Goal: Task Accomplishment & Management: Manage account settings

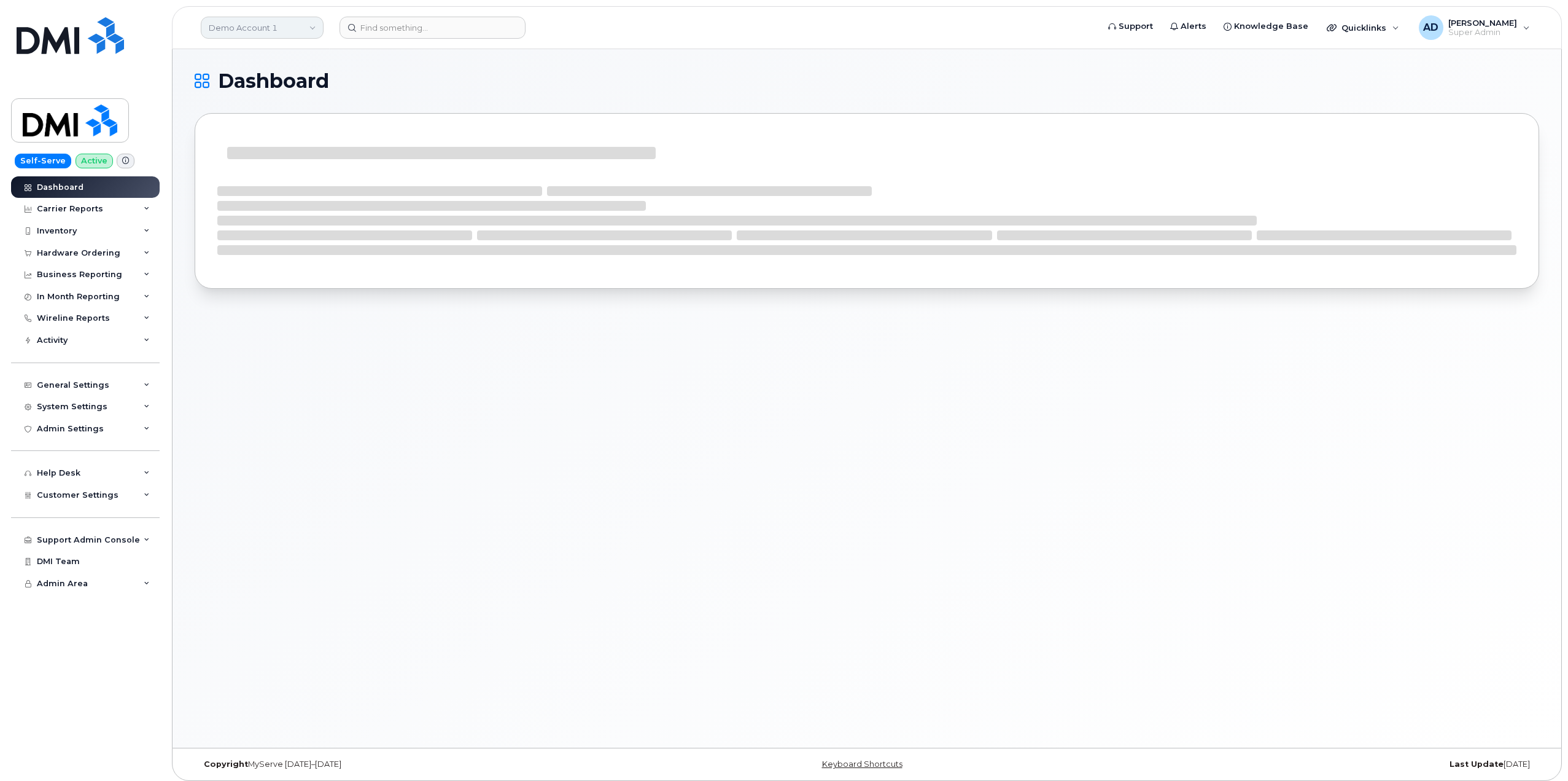
click at [280, 31] on link "Demo Account 1" at bounding box center [262, 28] width 123 height 22
type input "wsp"
click at [250, 119] on span "WSP [GEOGRAPHIC_DATA]" at bounding box center [267, 116] width 108 height 12
click at [123, 474] on div "Customer Settings" at bounding box center [85, 474] width 148 height 22
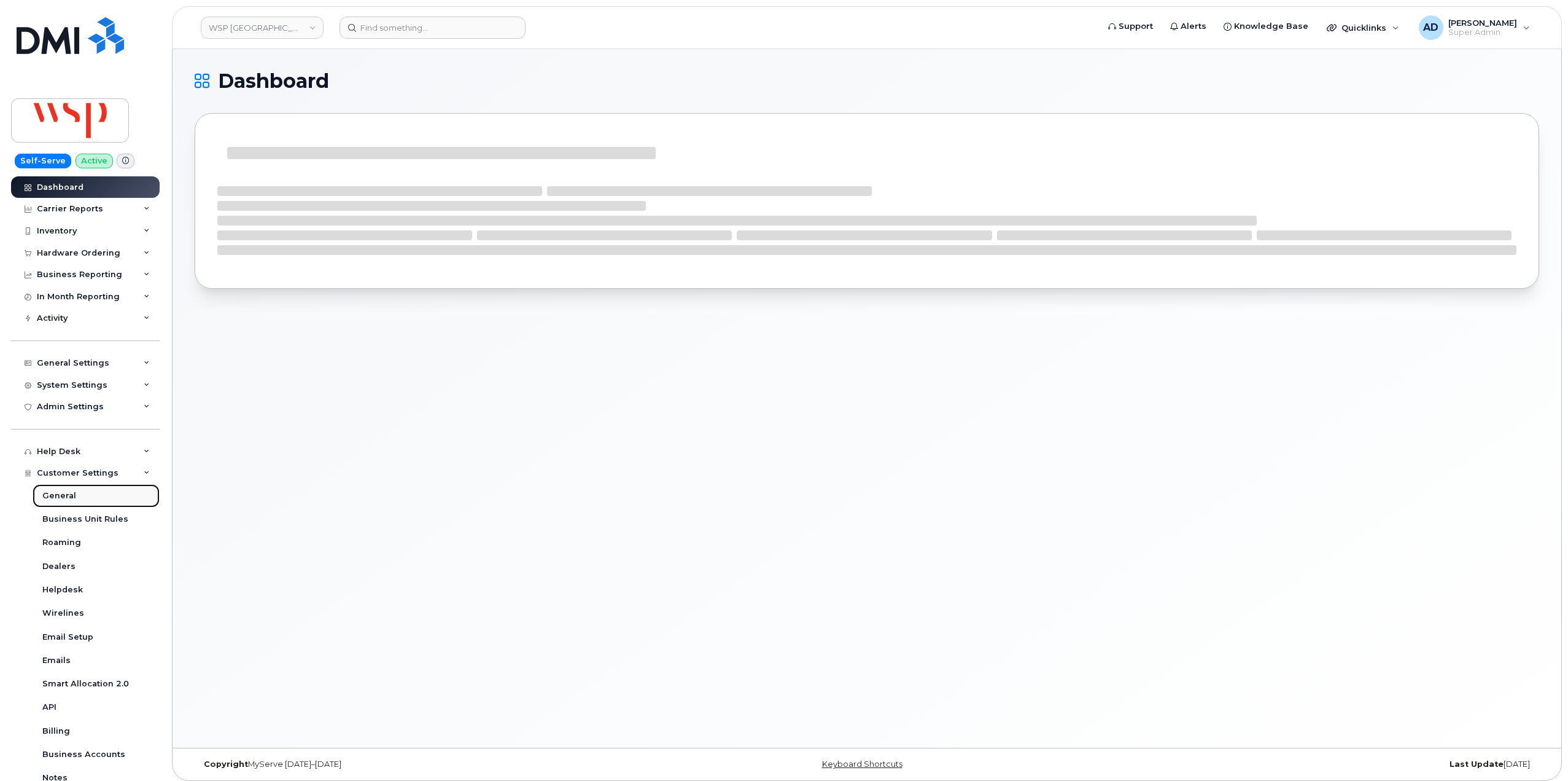
click at [89, 493] on link "General" at bounding box center [96, 495] width 127 height 23
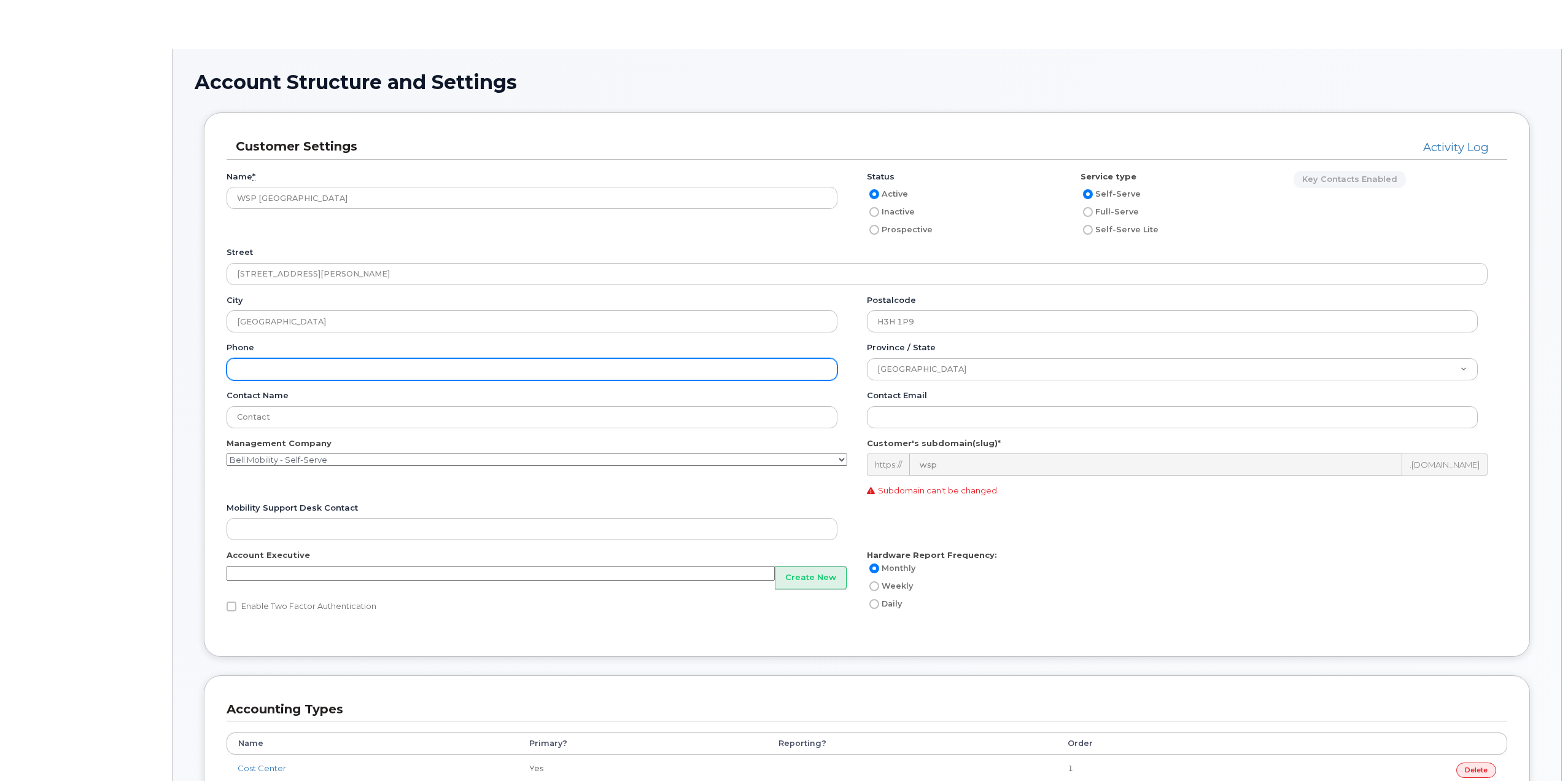
type input"] "70"
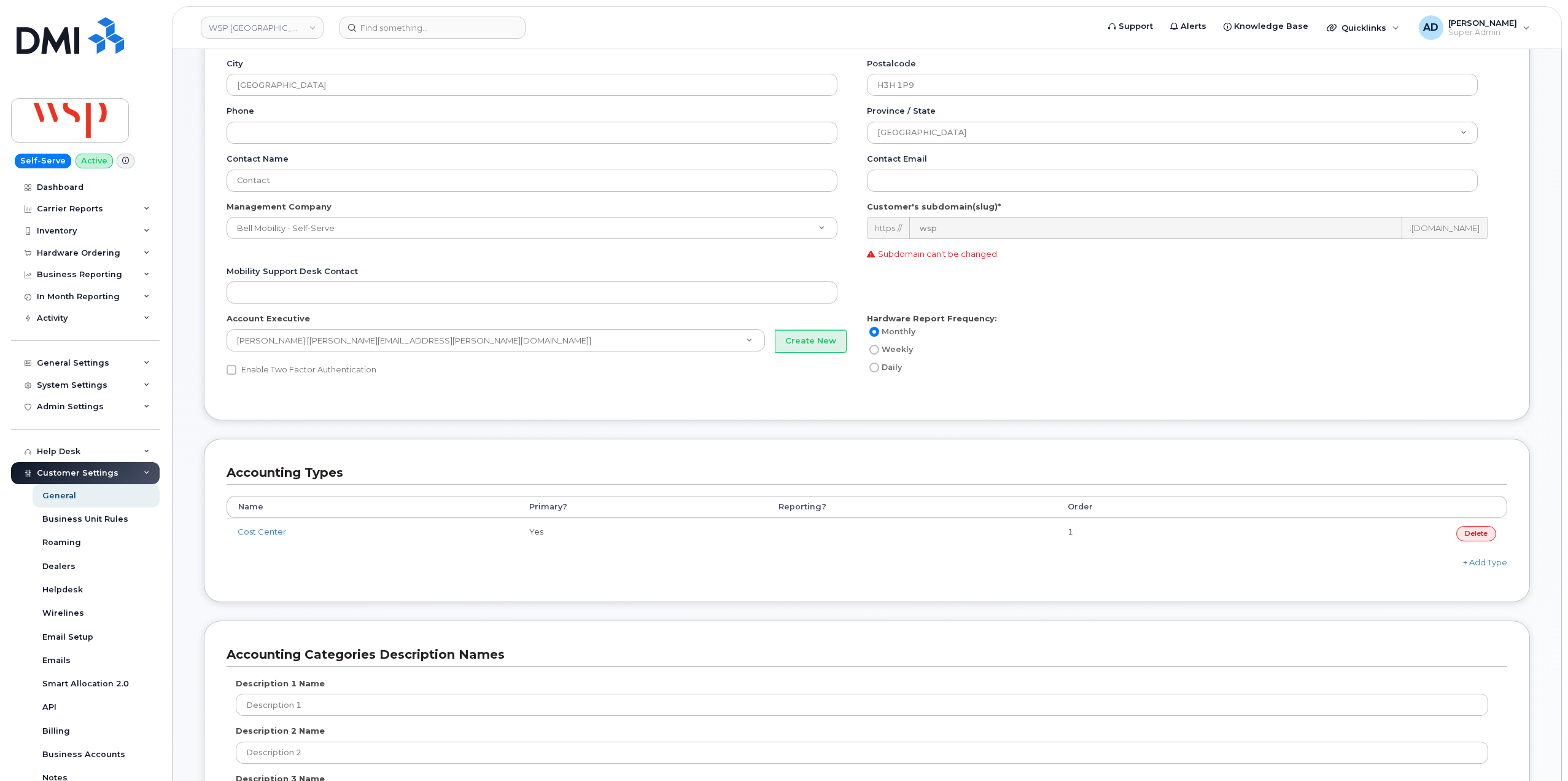
scroll to position [246, 0]
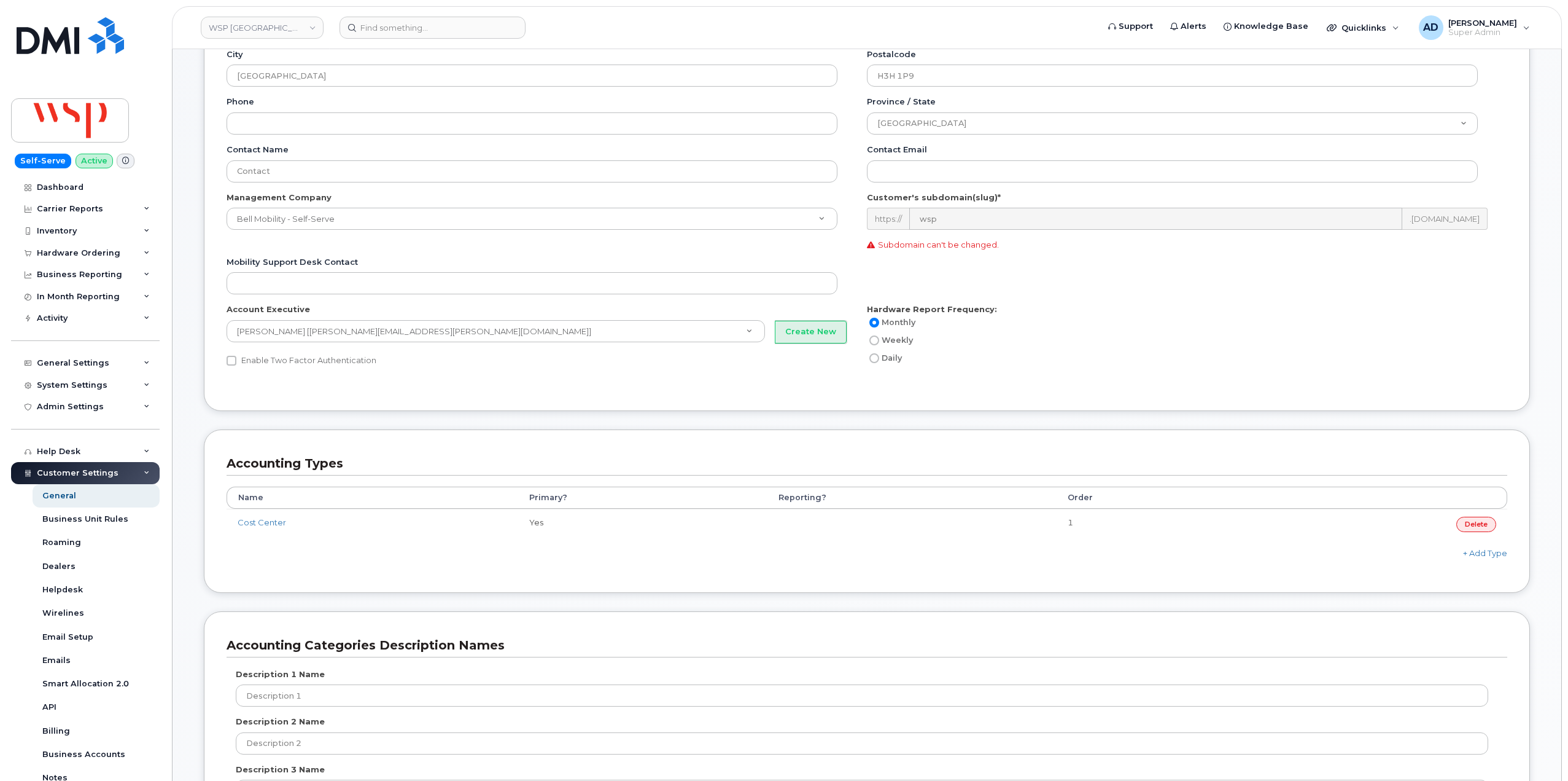
click at [876, 322] on input "Monthly" at bounding box center [874, 322] width 10 height 10
click at [880, 346] on label "Weekly" at bounding box center [890, 340] width 46 height 15
click at [880, 346] on input "Weekly" at bounding box center [874, 340] width 10 height 10
radio input "true"
click at [882, 364] on label "Daily" at bounding box center [884, 358] width 35 height 15
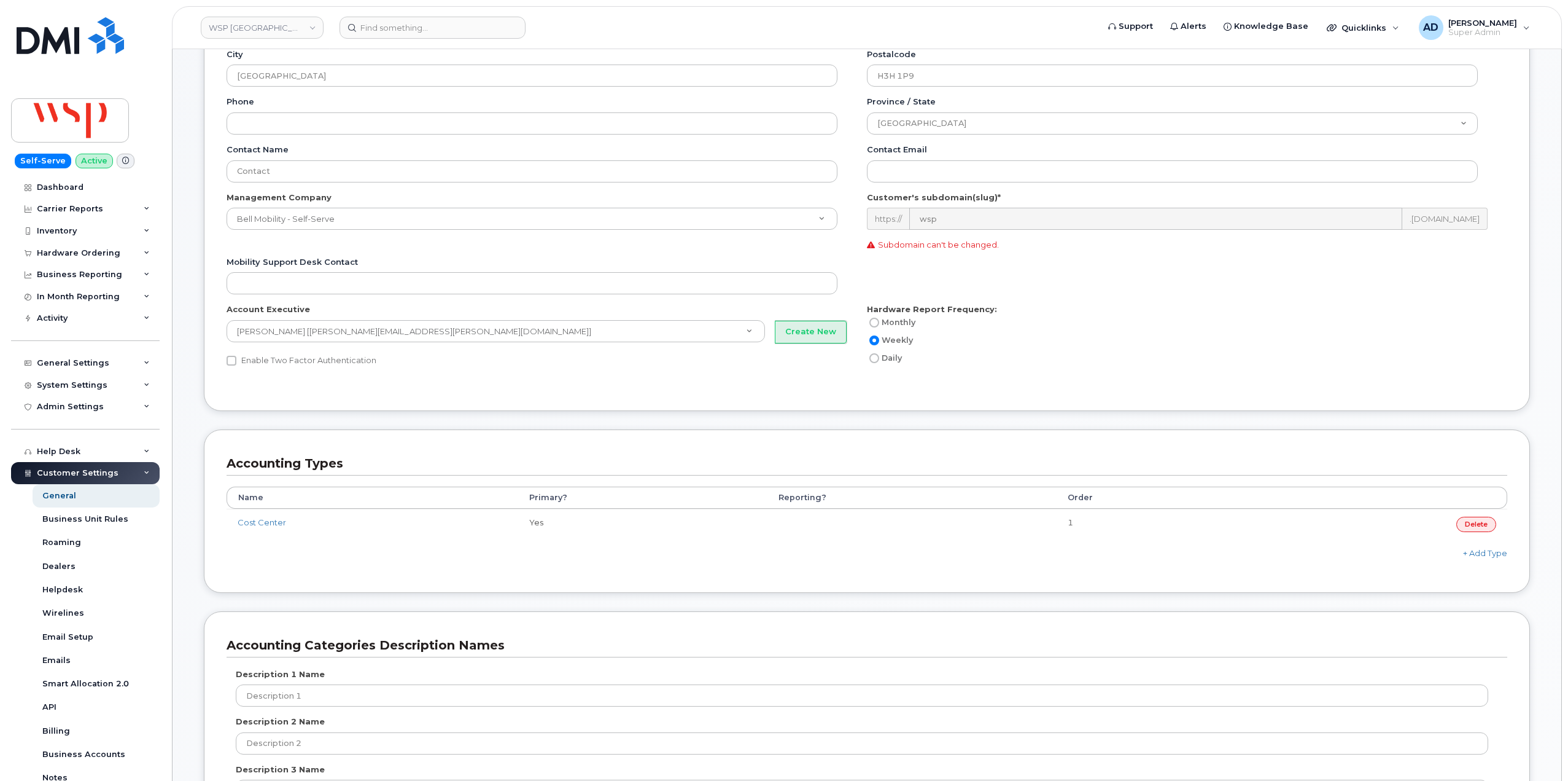
click at [880, 363] on input "Daily" at bounding box center [874, 358] width 10 height 10
radio input "true"
click at [879, 334] on label "Weekly" at bounding box center [890, 340] width 46 height 15
click at [879, 335] on input "Weekly" at bounding box center [874, 340] width 10 height 10
radio input "true"
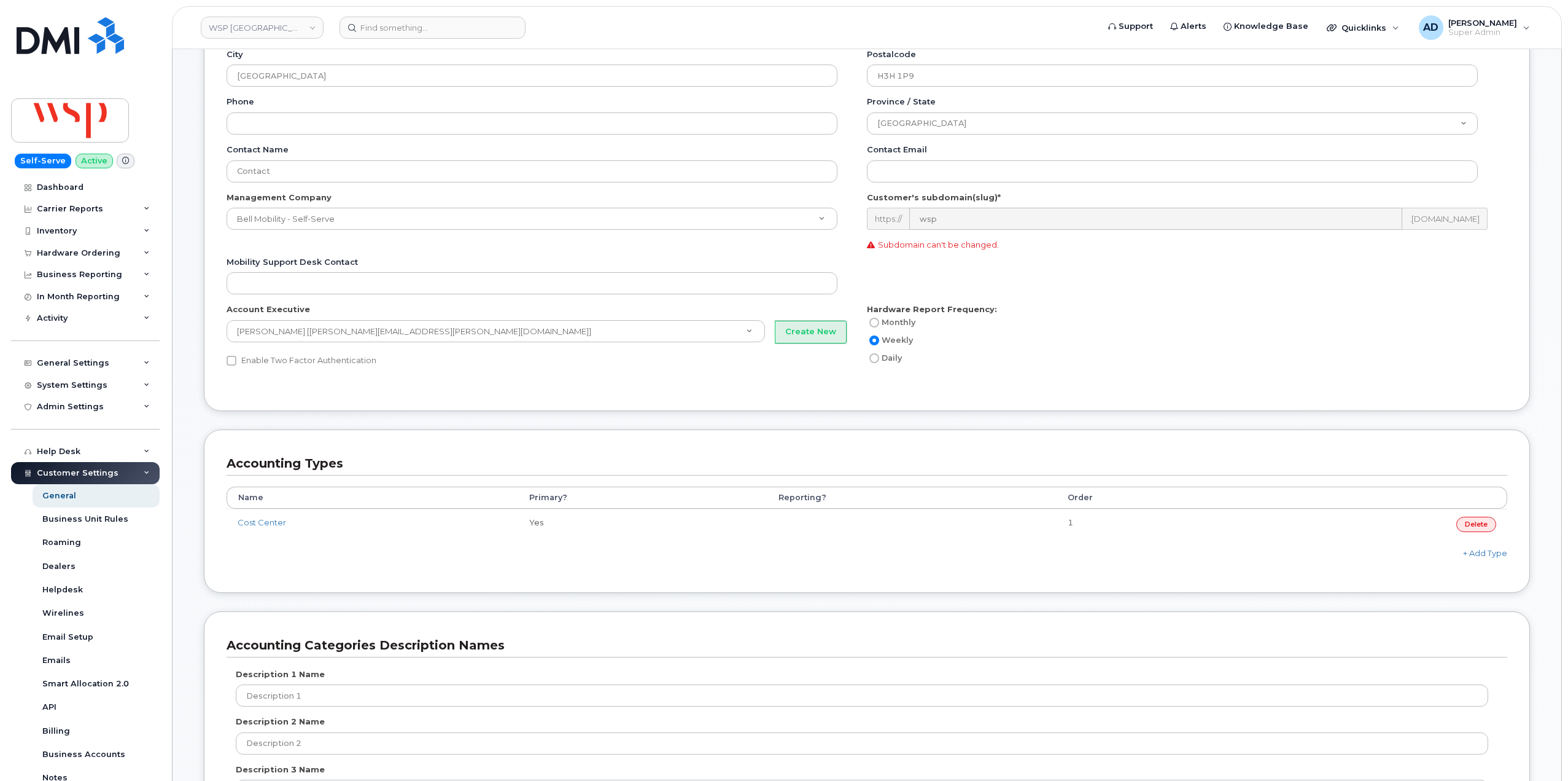
click at [878, 320] on input "Monthly" at bounding box center [874, 322] width 10 height 10
radio input "true"
click at [882, 344] on label "Weekly" at bounding box center [890, 340] width 46 height 15
click at [880, 344] on input "Weekly" at bounding box center [874, 340] width 10 height 10
radio input "true"
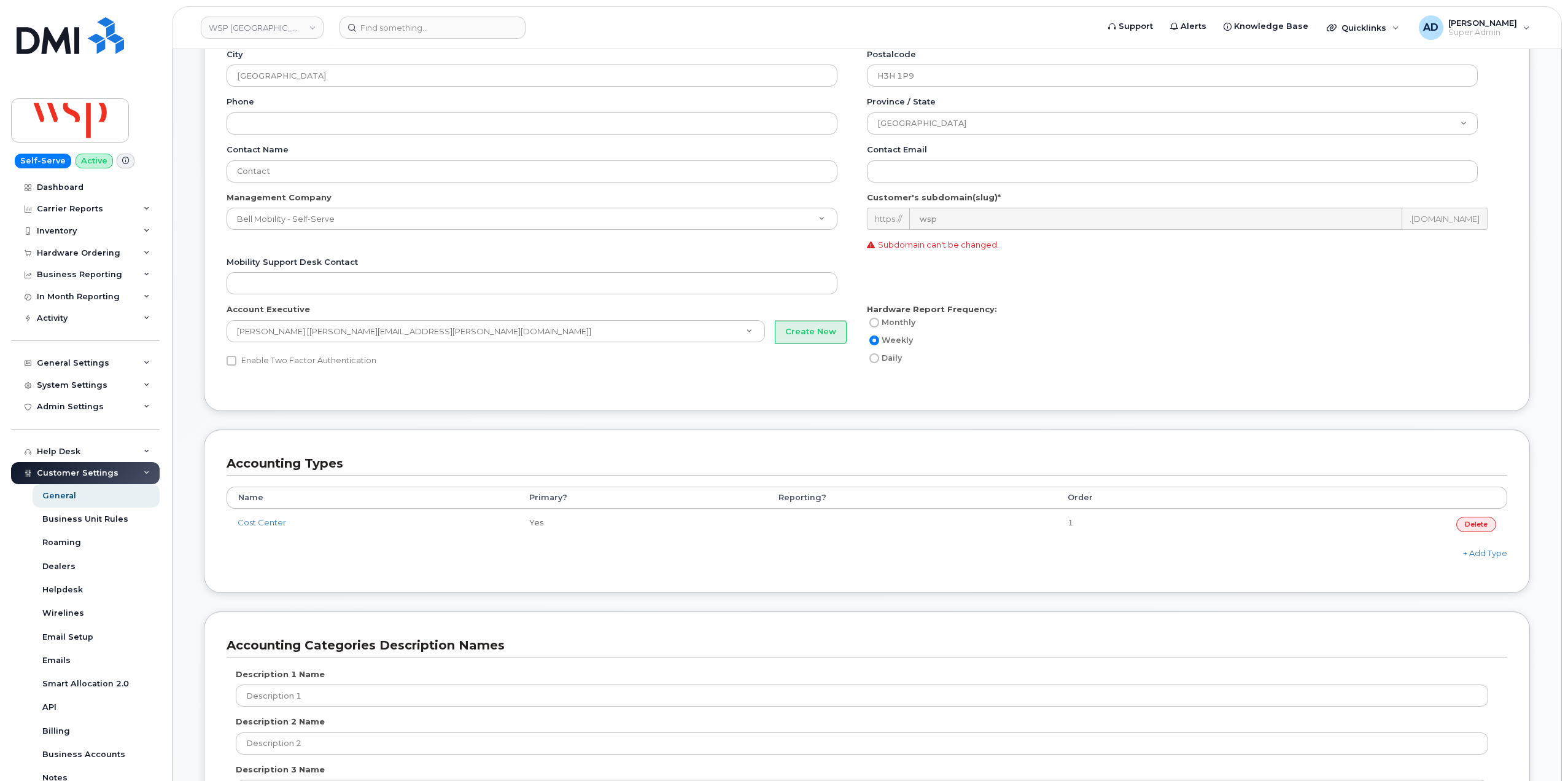
click at [880, 358] on label "Daily" at bounding box center [884, 358] width 35 height 15
click at [880, 358] on input "Daily" at bounding box center [874, 358] width 10 height 10
radio input "true"
click at [887, 329] on label "Monthly" at bounding box center [892, 322] width 49 height 15
click at [880, 327] on input "Monthly" at bounding box center [874, 322] width 10 height 10
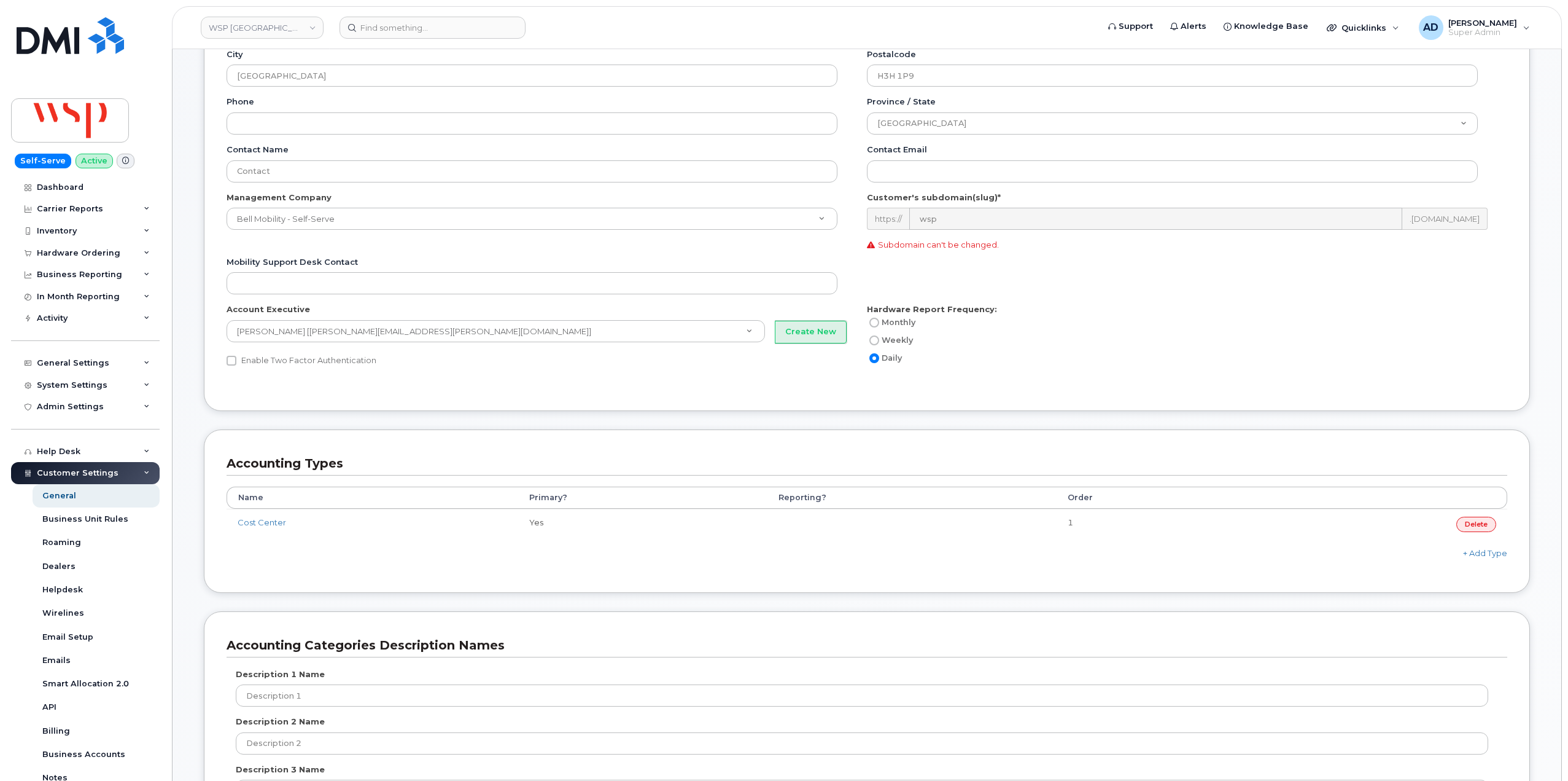
radio input "true"
click at [885, 356] on label "Daily" at bounding box center [884, 358] width 35 height 15
click at [880, 356] on input "Daily" at bounding box center [874, 358] width 10 height 10
radio input "true"
click at [895, 320] on label "Monthly" at bounding box center [892, 322] width 49 height 15
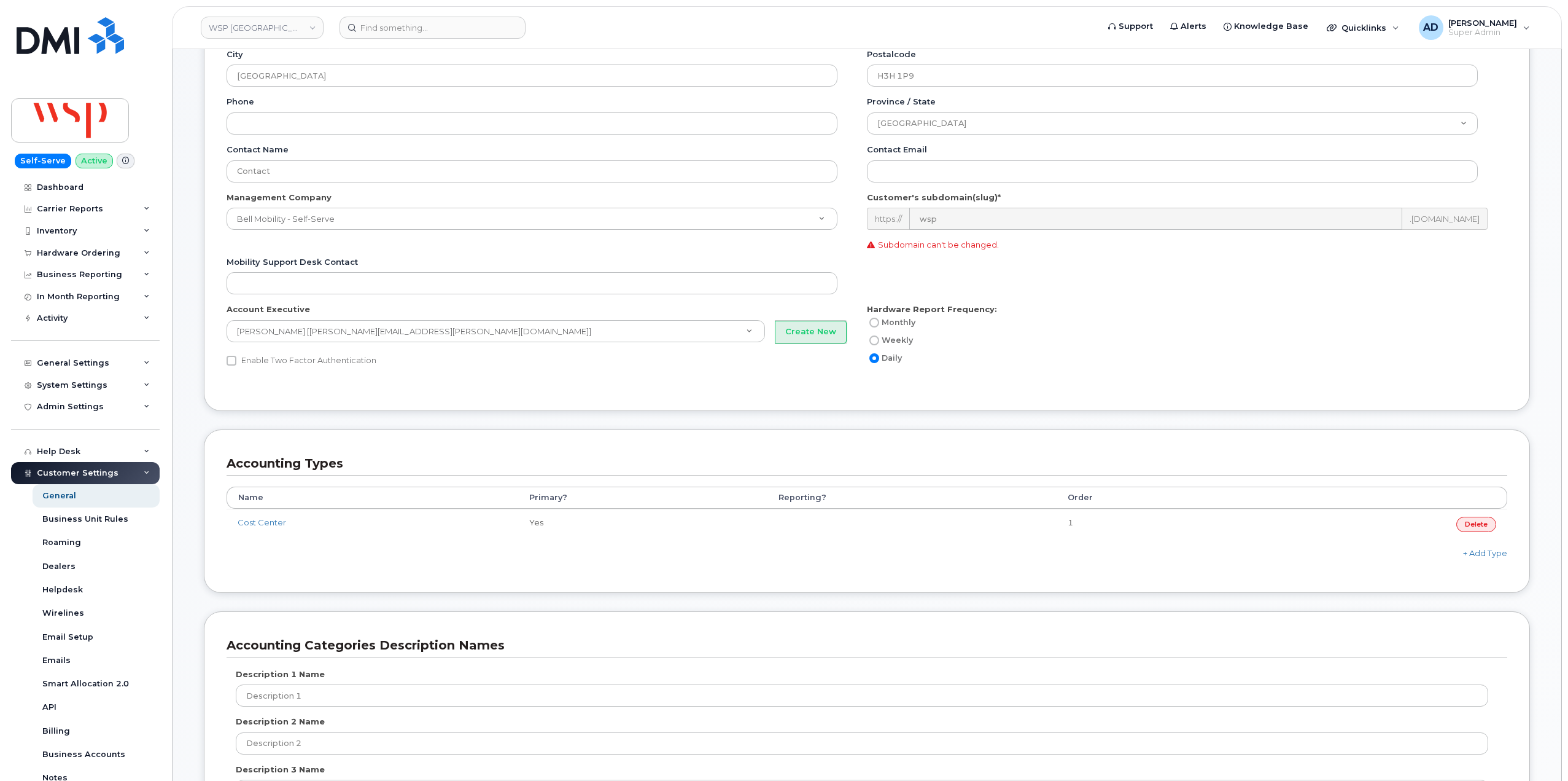
click at [880, 320] on input "Monthly" at bounding box center [874, 322] width 10 height 10
radio input "true"
click at [1088, 309] on div "Hardware Report Frequency: Monthly Weekly Daily" at bounding box center [1182, 334] width 630 height 62
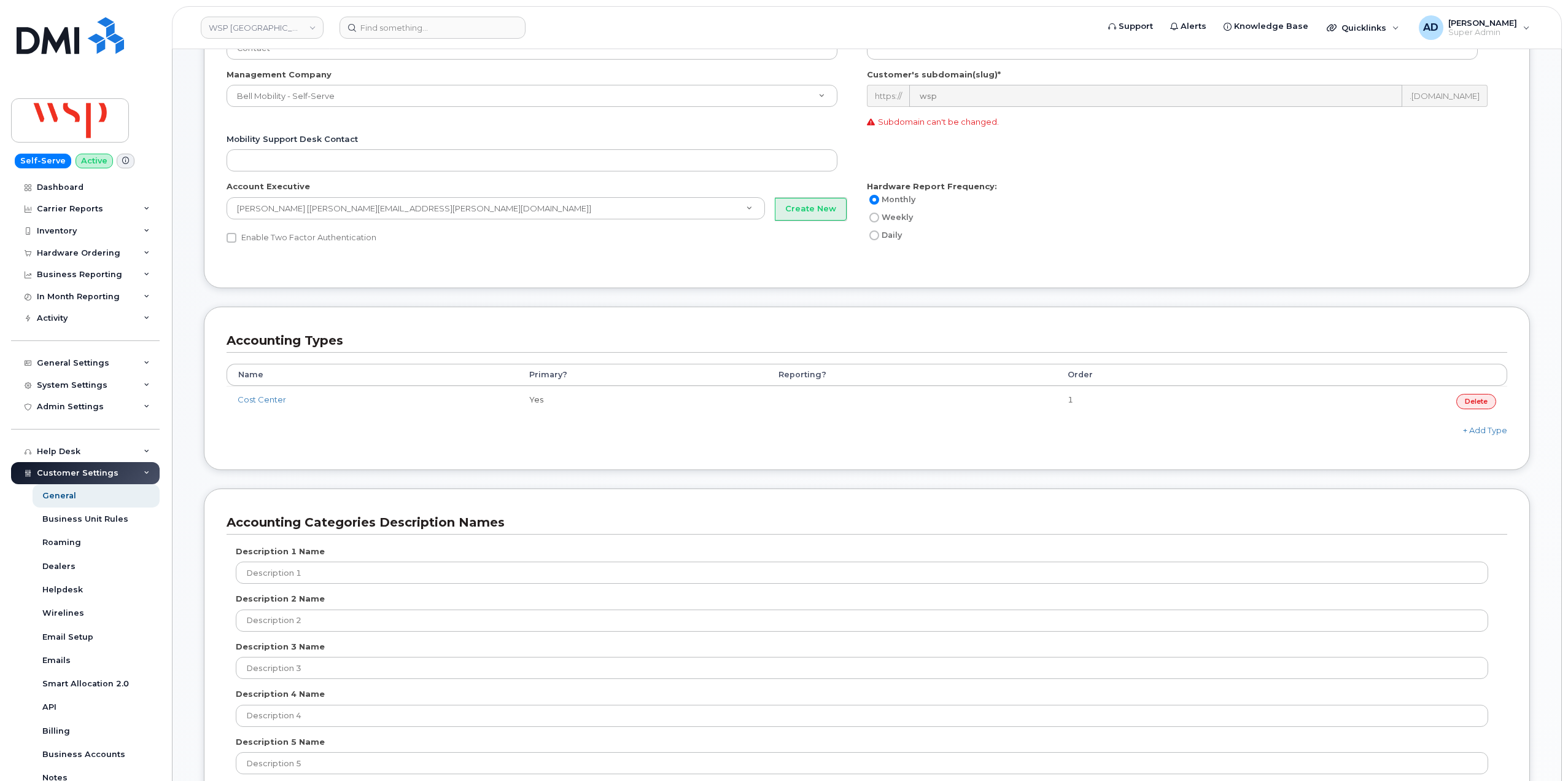
scroll to position [62, 0]
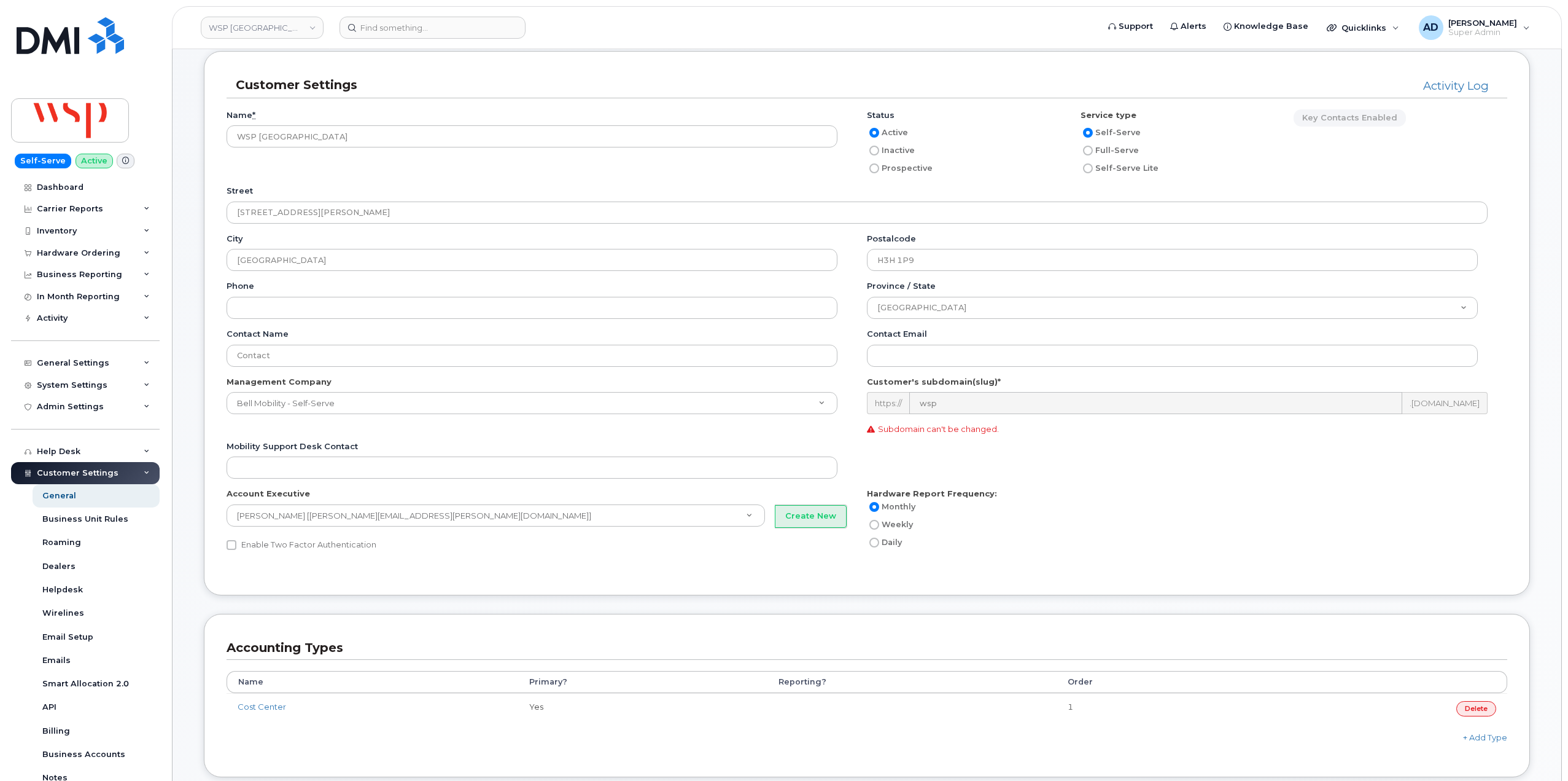
click at [897, 521] on label "Weekly" at bounding box center [890, 525] width 46 height 15
click at [880, 521] on input "Weekly" at bounding box center [874, 524] width 10 height 10
radio input "true"
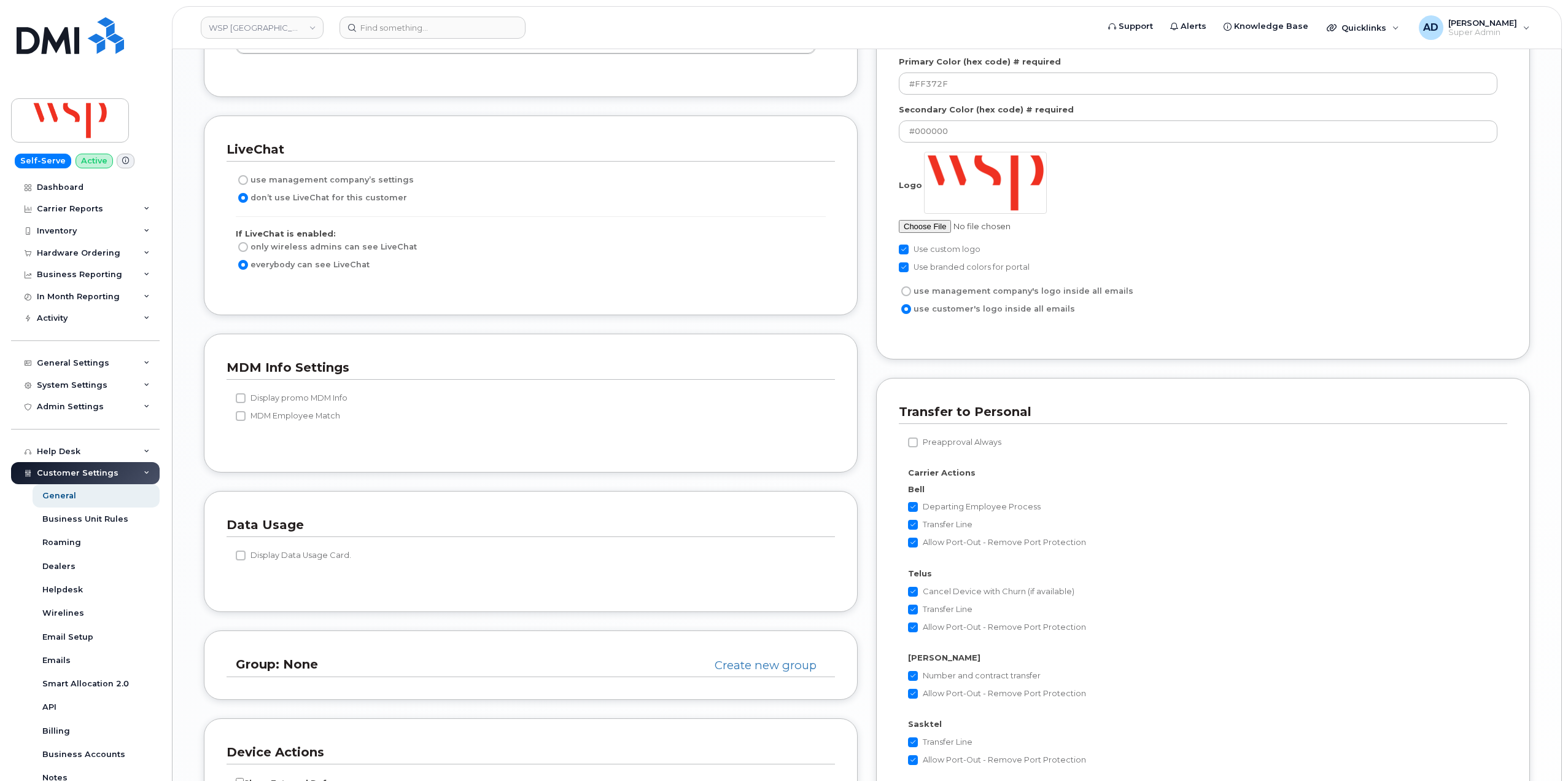
scroll to position [2220, 0]
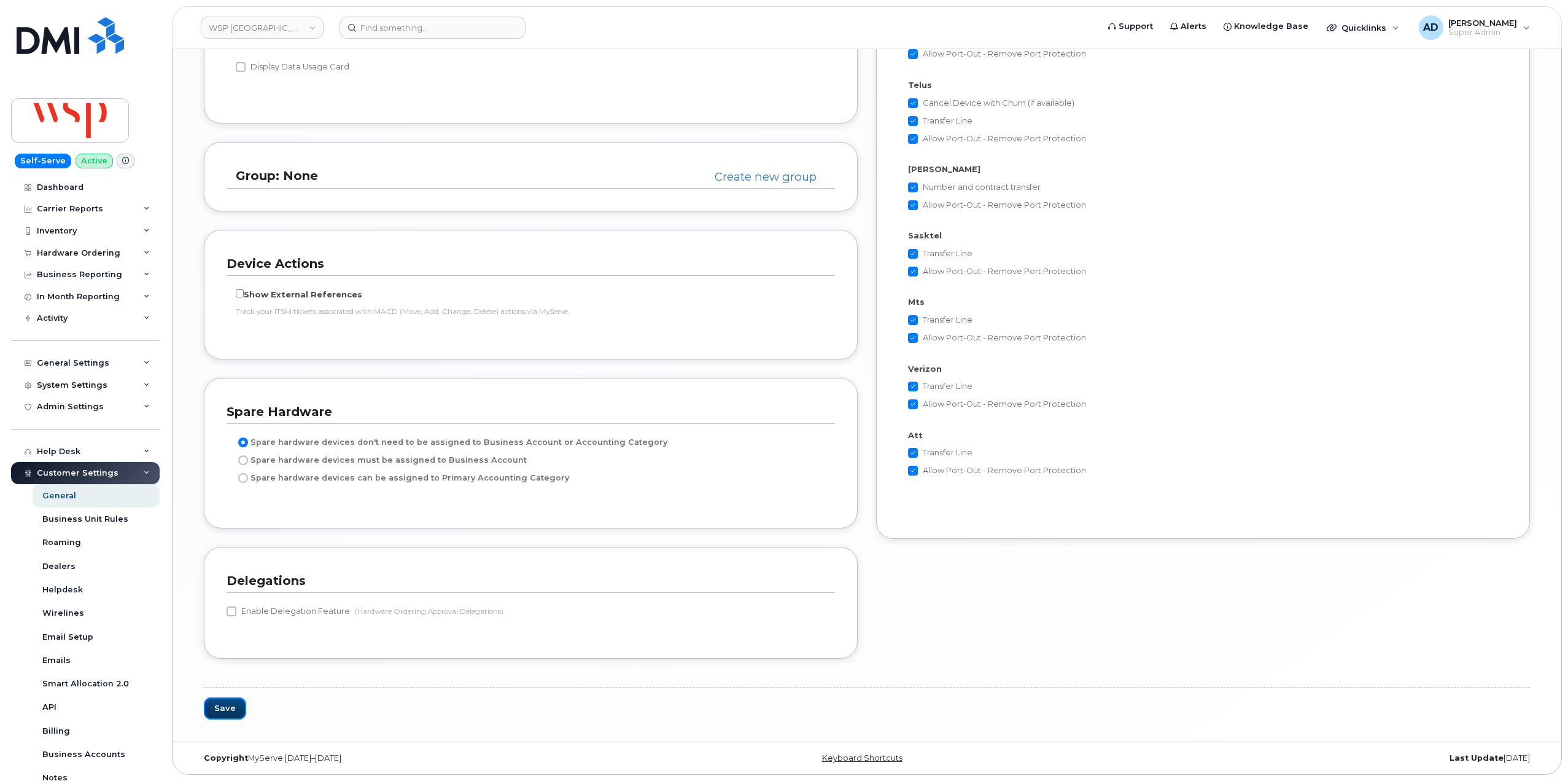
drag, startPoint x: 227, startPoint y: 705, endPoint x: 906, endPoint y: 607, distance: 686.0
click at [219, 709] on button "Save" at bounding box center [224, 708] width 42 height 22
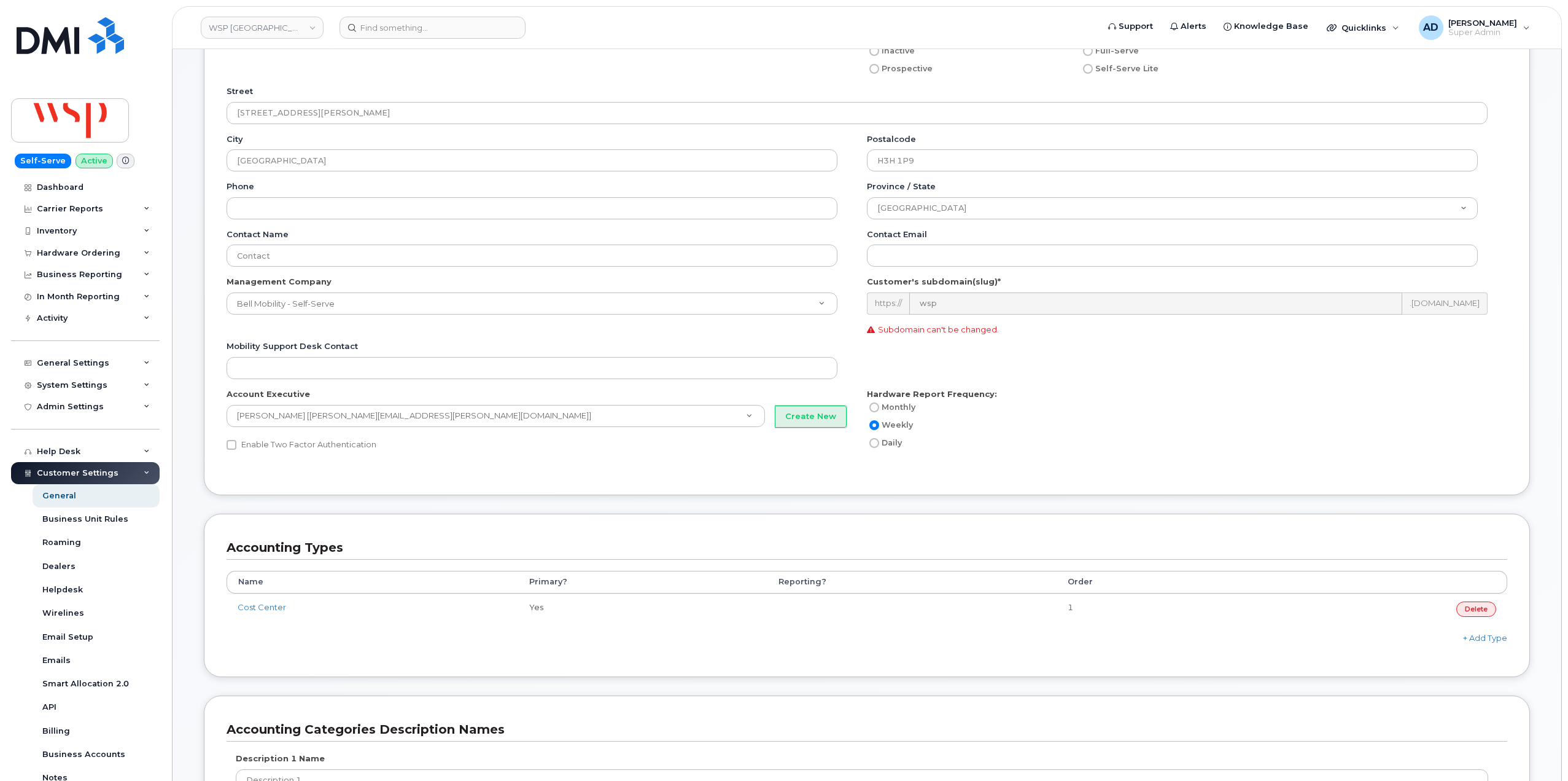
scroll to position [246, 0]
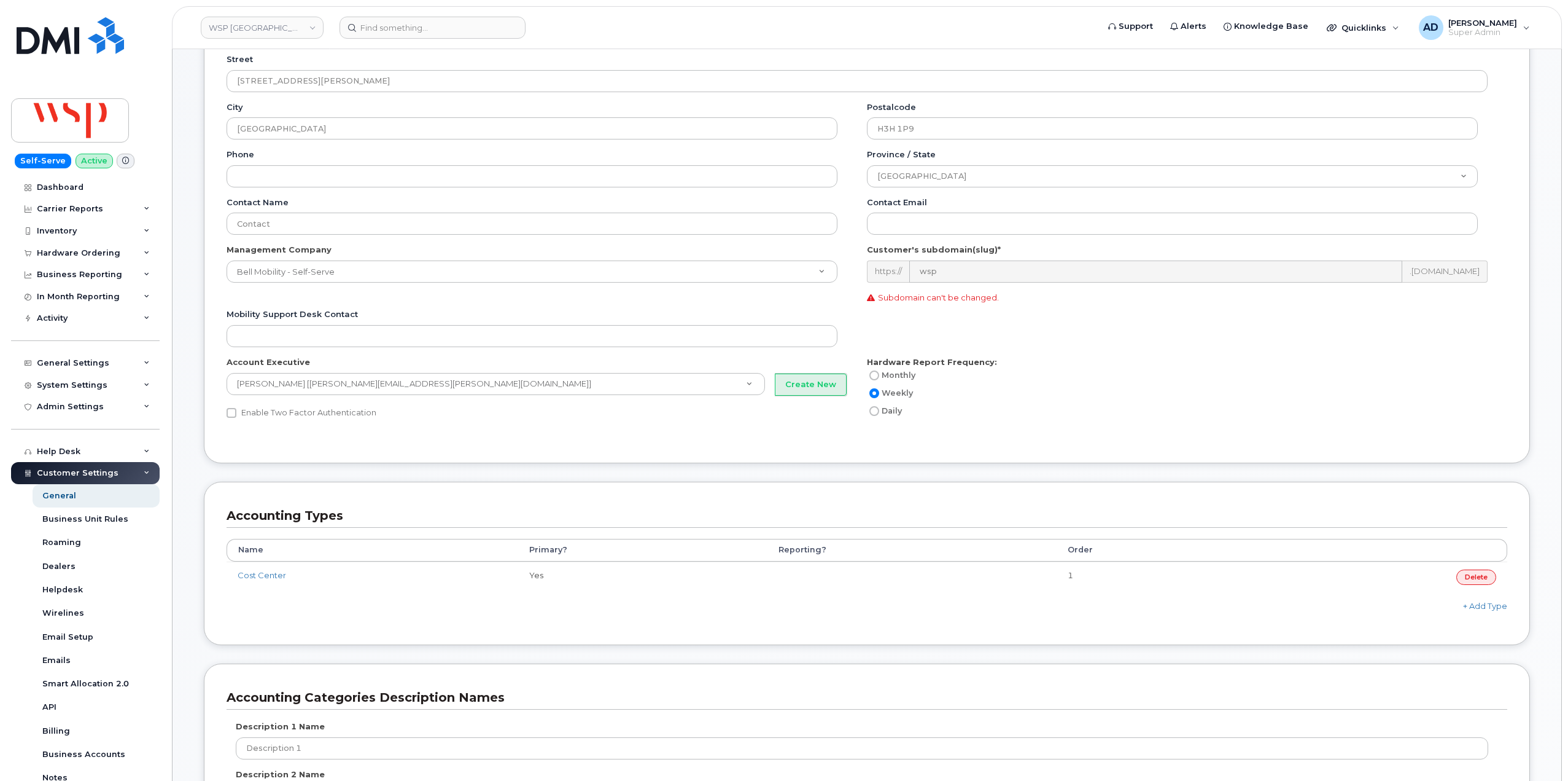
click at [888, 372] on label "Monthly" at bounding box center [892, 376] width 49 height 15
click at [880, 372] on input "Monthly" at bounding box center [874, 376] width 10 height 10
radio input "true"
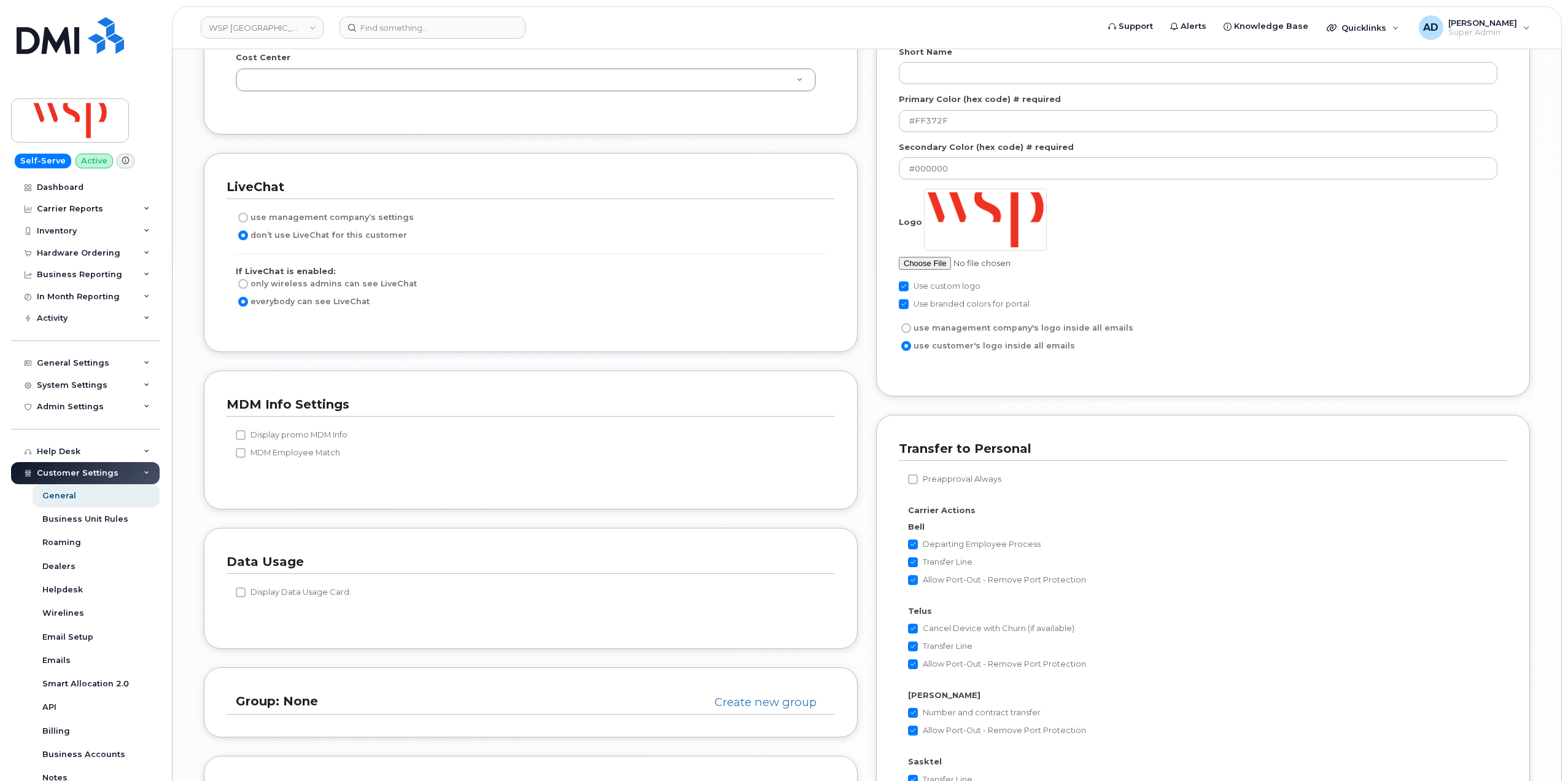
scroll to position [2272, 0]
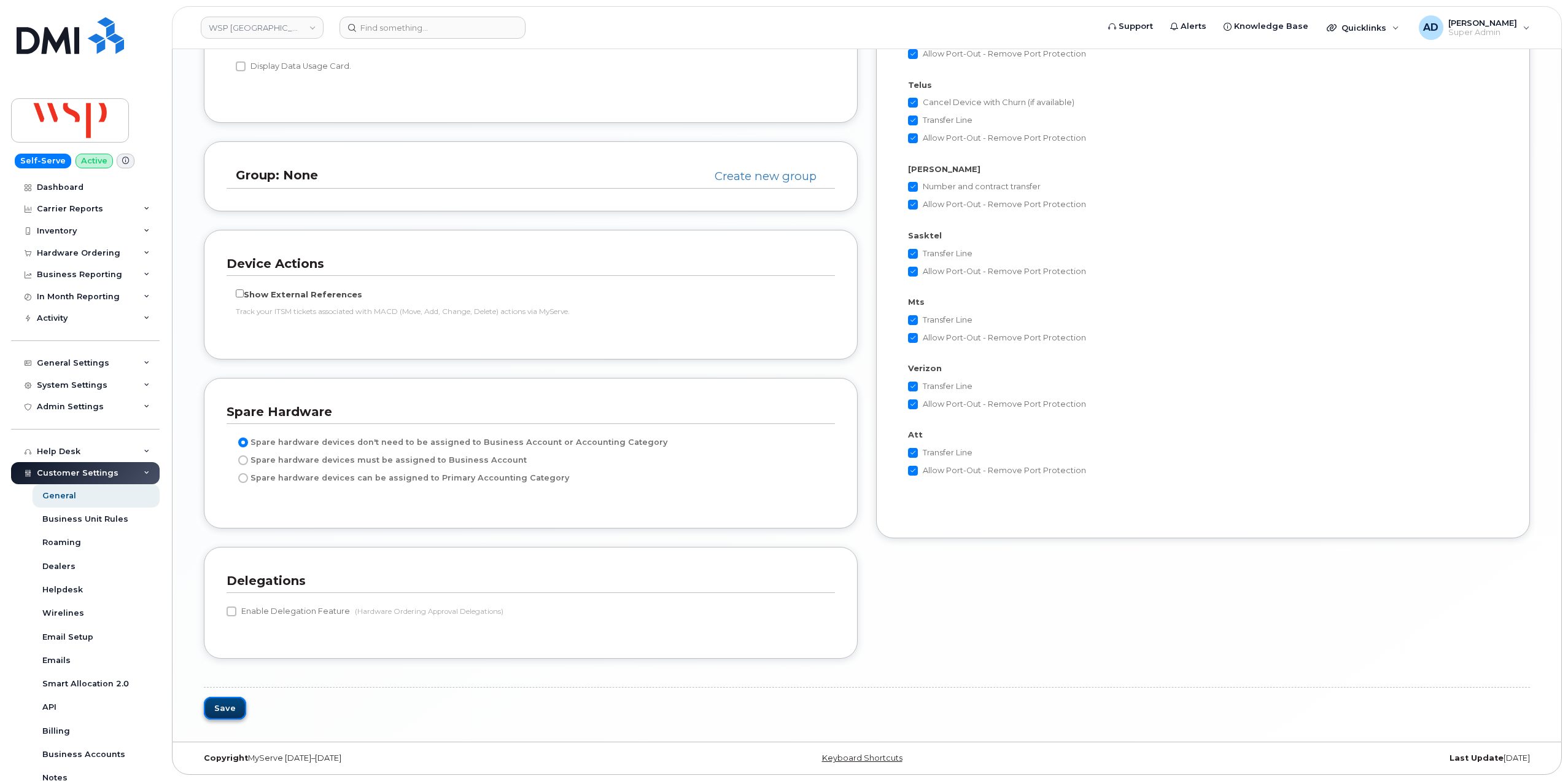
click at [225, 704] on button "Save" at bounding box center [224, 708] width 42 height 22
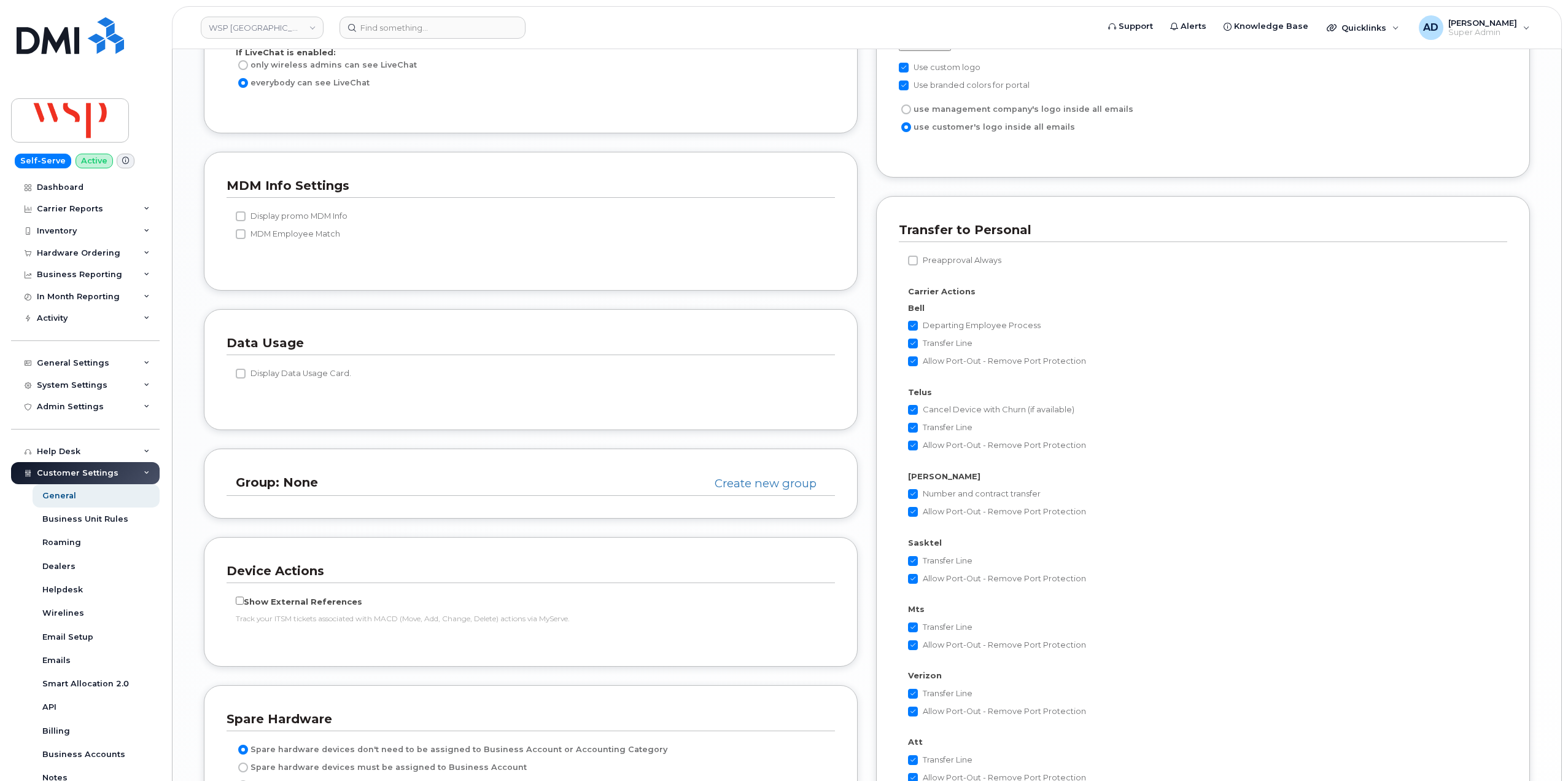
scroll to position [1597, 0]
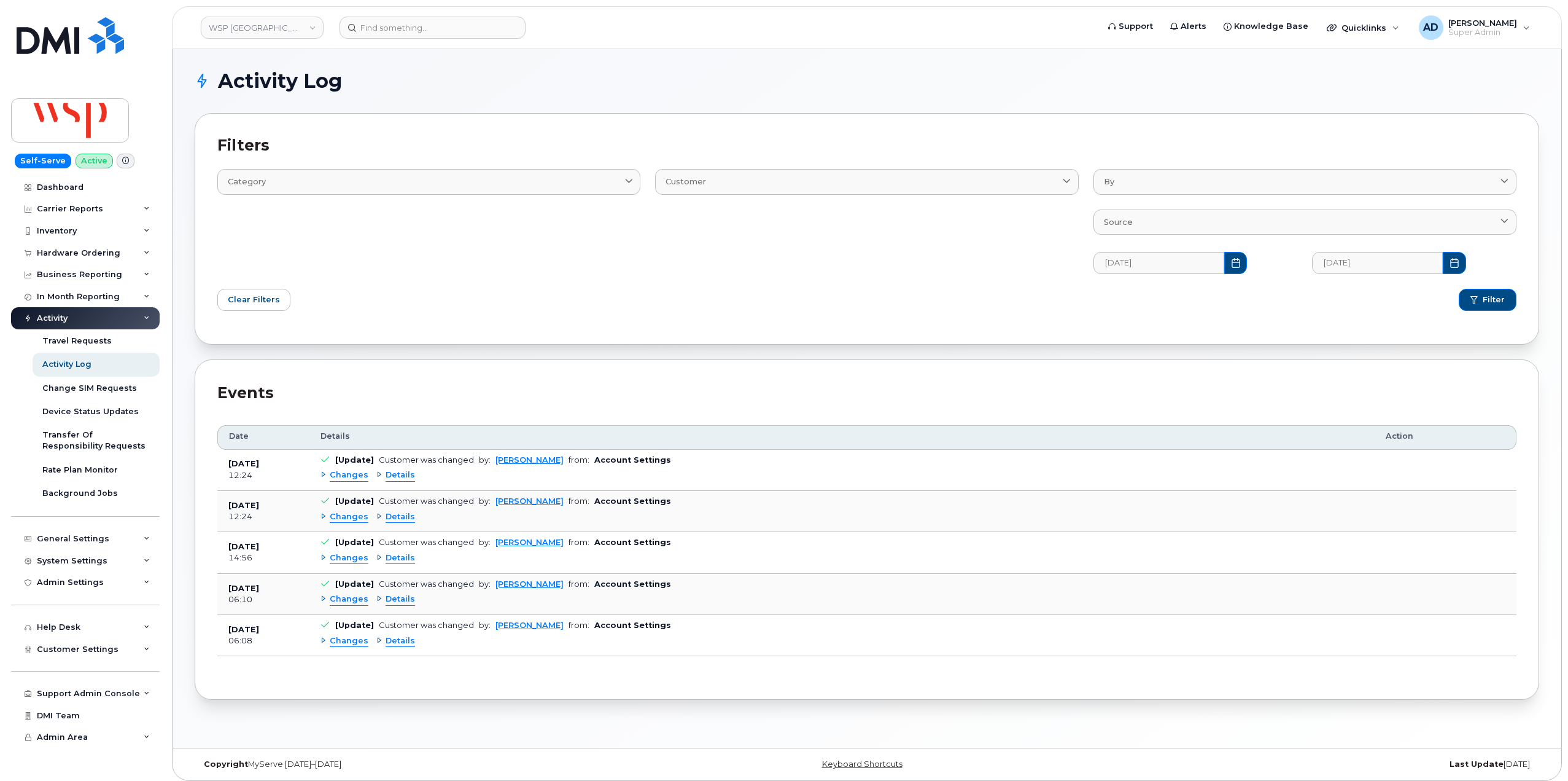
click at [400, 548] on div "Changes Details" at bounding box center [841, 558] width 1043 height 20
click at [399, 558] on span "Details" at bounding box center [401, 558] width 30 height 11
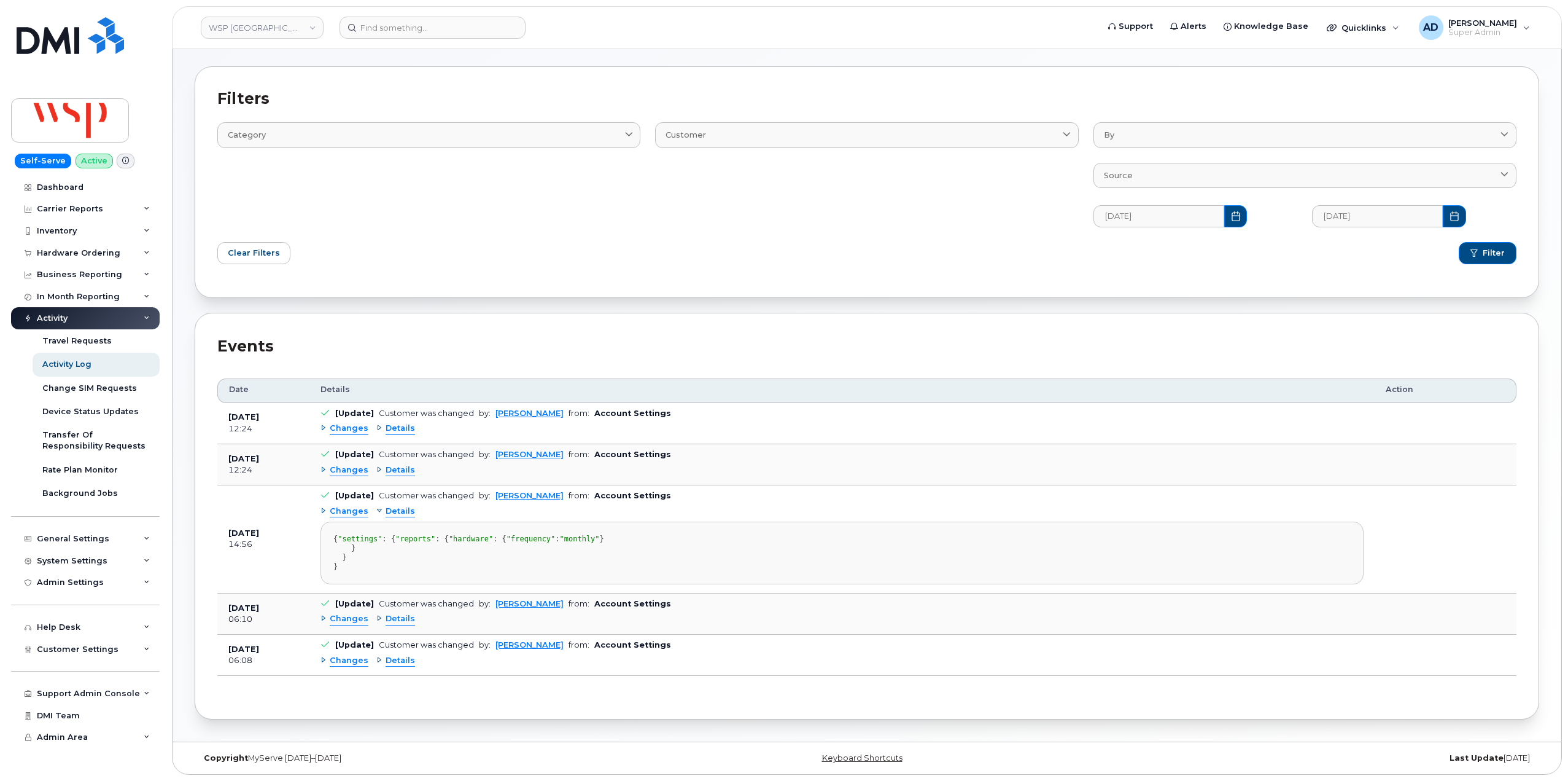
scroll to position [92, 0]
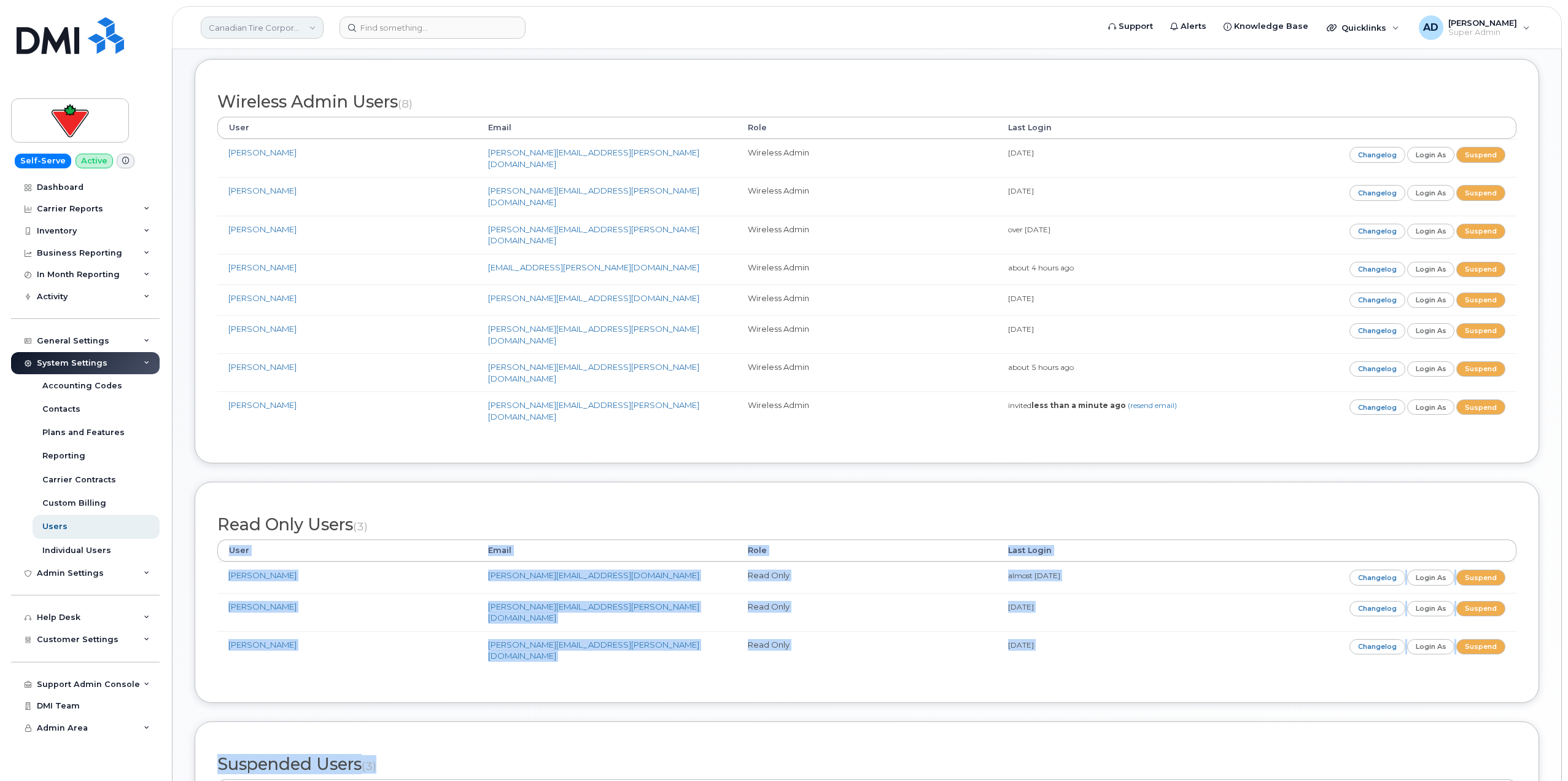
scroll to position [136, 0]
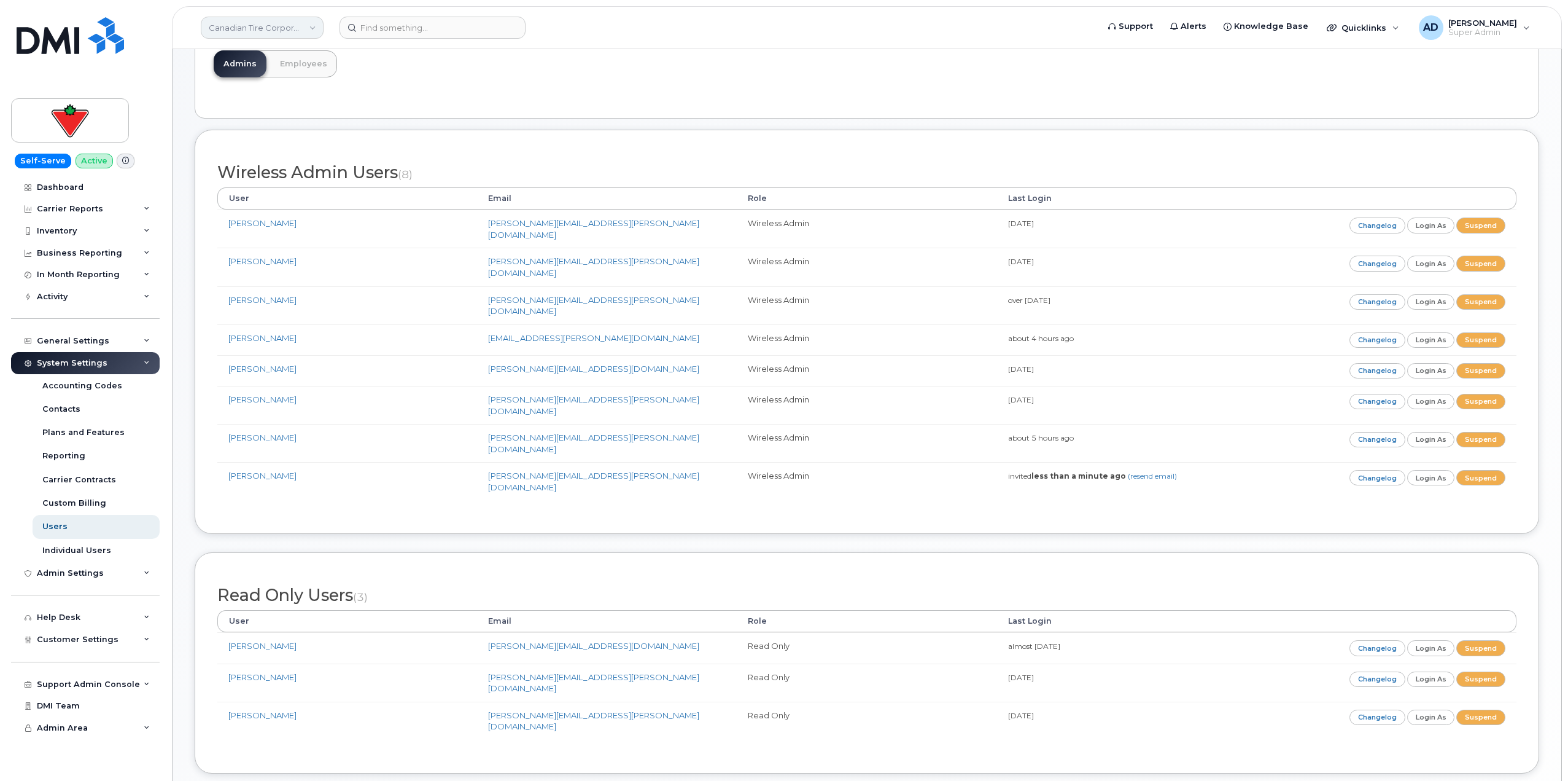
click at [253, 16] on header "Canadian Tire Corporation Support Alerts Knowledge Base Quicklinks Suspend / Ca…" at bounding box center [867, 28] width 1391 height 43
click at [254, 26] on link "Canadian Tire Corporation" at bounding box center [262, 28] width 123 height 22
drag, startPoint x: 274, startPoint y: 58, endPoint x: 207, endPoint y: 57, distance: 67.0
click at [207, 57] on div "e gruben" at bounding box center [292, 59] width 180 height 35
click at [243, 64] on input "e grub" at bounding box center [293, 59] width 161 height 22
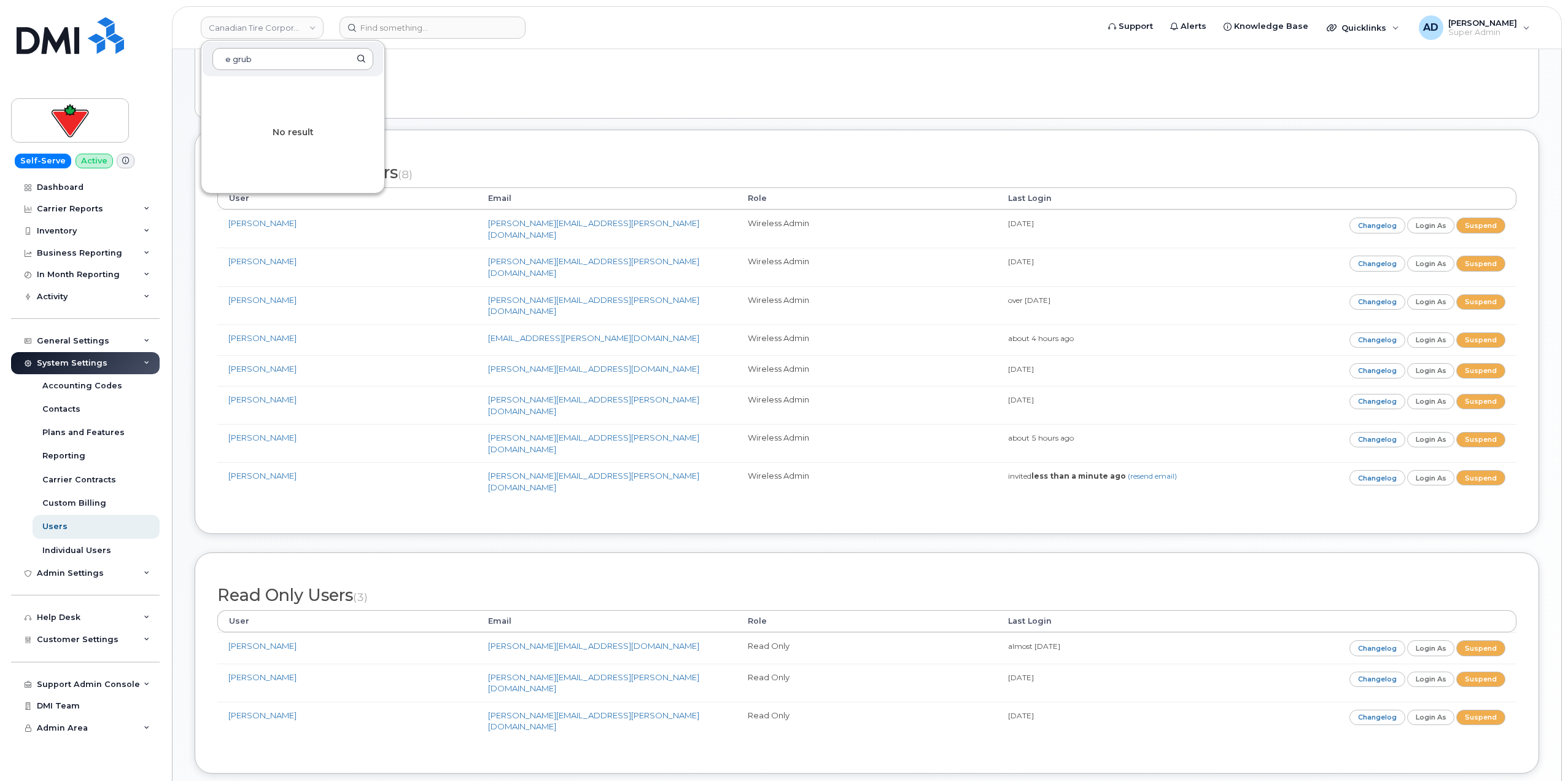
click at [256, 58] on input "e grub" at bounding box center [293, 59] width 161 height 22
type input "e gruben"
click at [459, 62] on div "Admins Employees" at bounding box center [867, 75] width 1345 height 87
click at [233, 10] on header "Canadian Tire Corporation Support Alerts Knowledge Base Quicklinks Suspend / Ca…" at bounding box center [867, 28] width 1391 height 43
click at [264, 26] on link "Canadian Tire Corporation" at bounding box center [262, 28] width 123 height 22
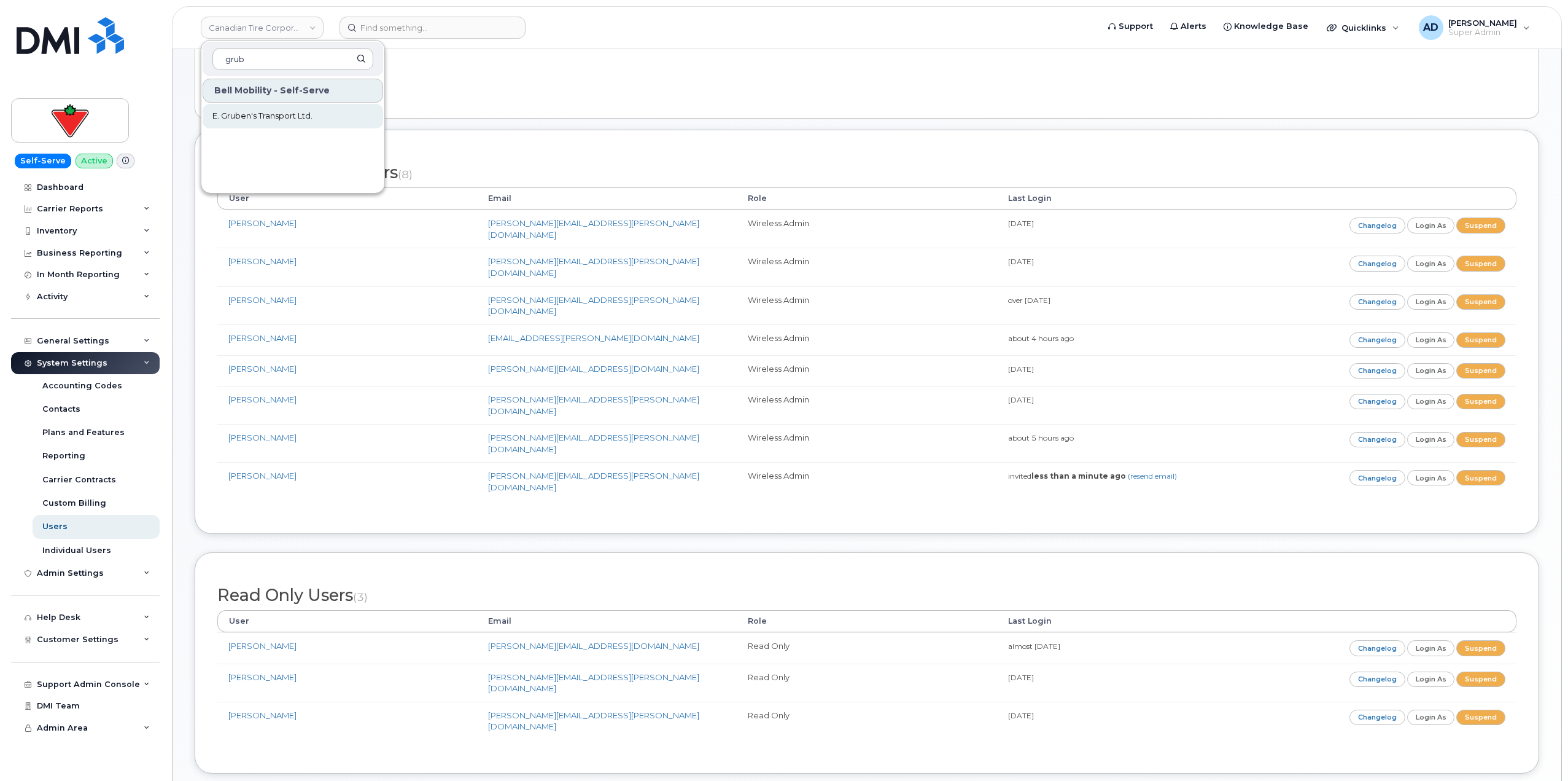
type input "grub"
click at [299, 116] on span "E. Gruben's Transport Ltd." at bounding box center [262, 116] width 100 height 12
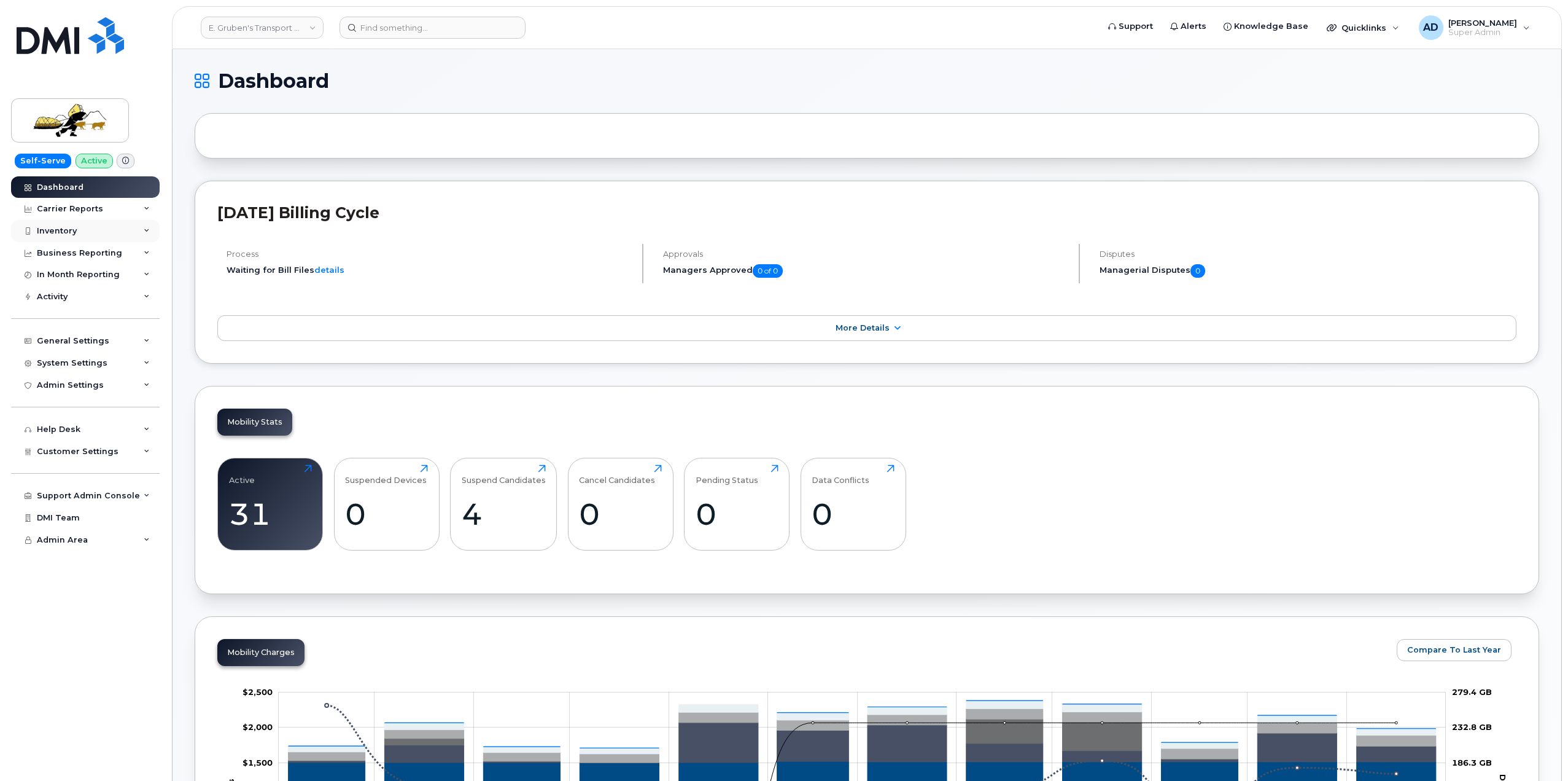
click at [112, 234] on div "Inventory" at bounding box center [85, 231] width 148 height 22
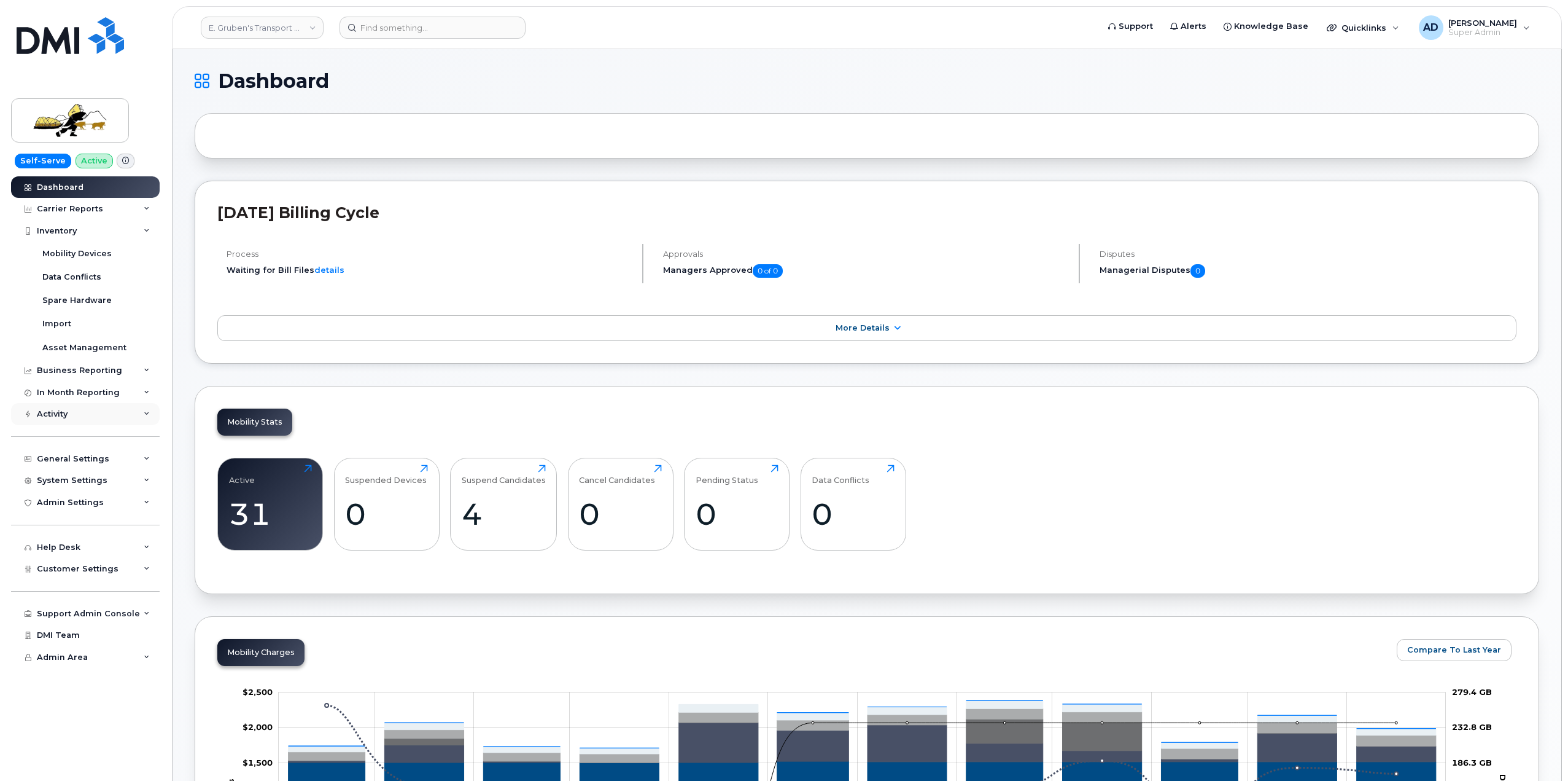
click at [98, 422] on div "Activity" at bounding box center [85, 414] width 148 height 22
click at [102, 419] on div "Activity" at bounding box center [85, 414] width 148 height 22
click at [107, 455] on div "General Settings" at bounding box center [85, 459] width 148 height 22
click at [87, 600] on div "Usage Alerts" at bounding box center [70, 599] width 56 height 11
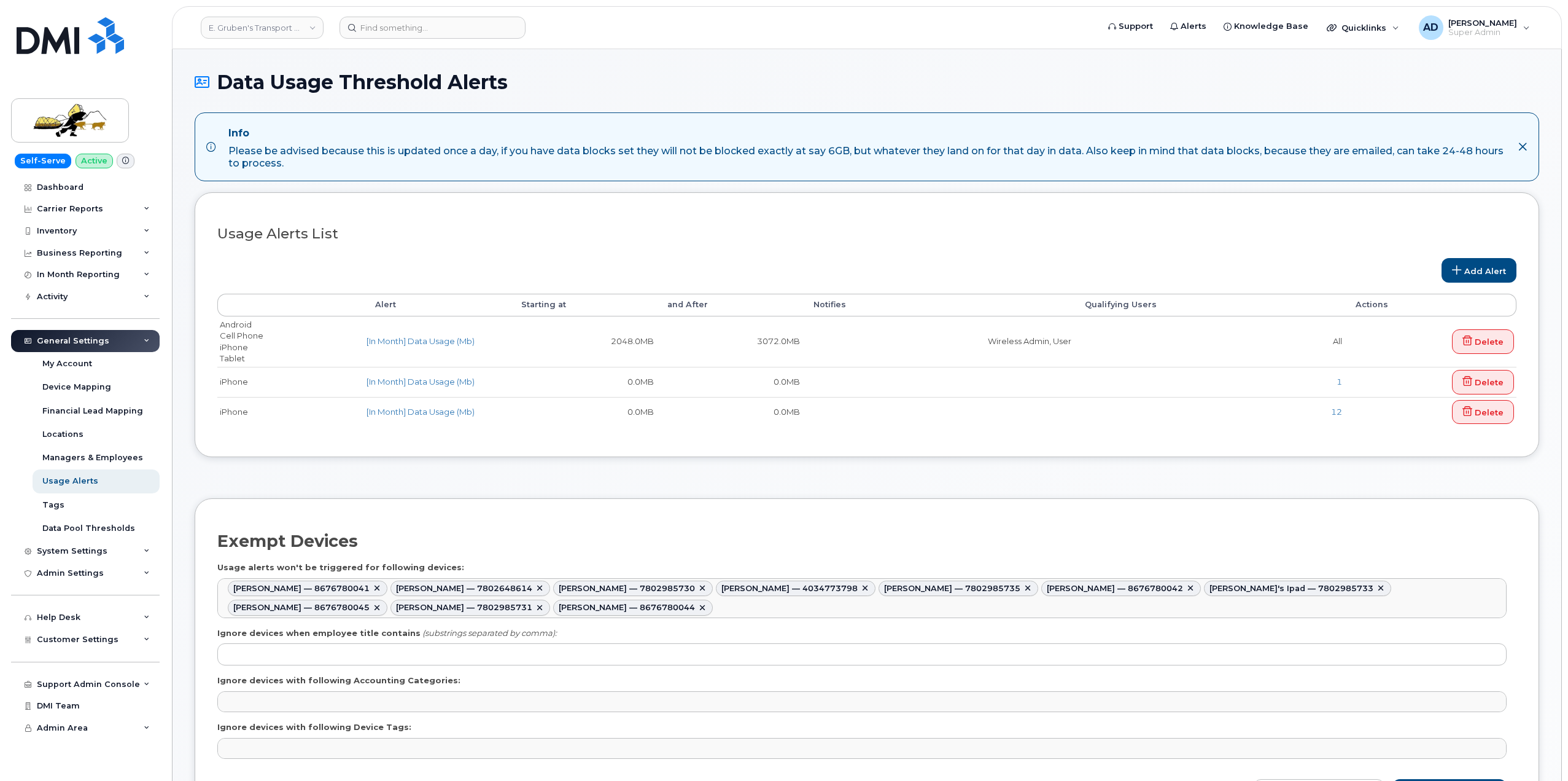
select select
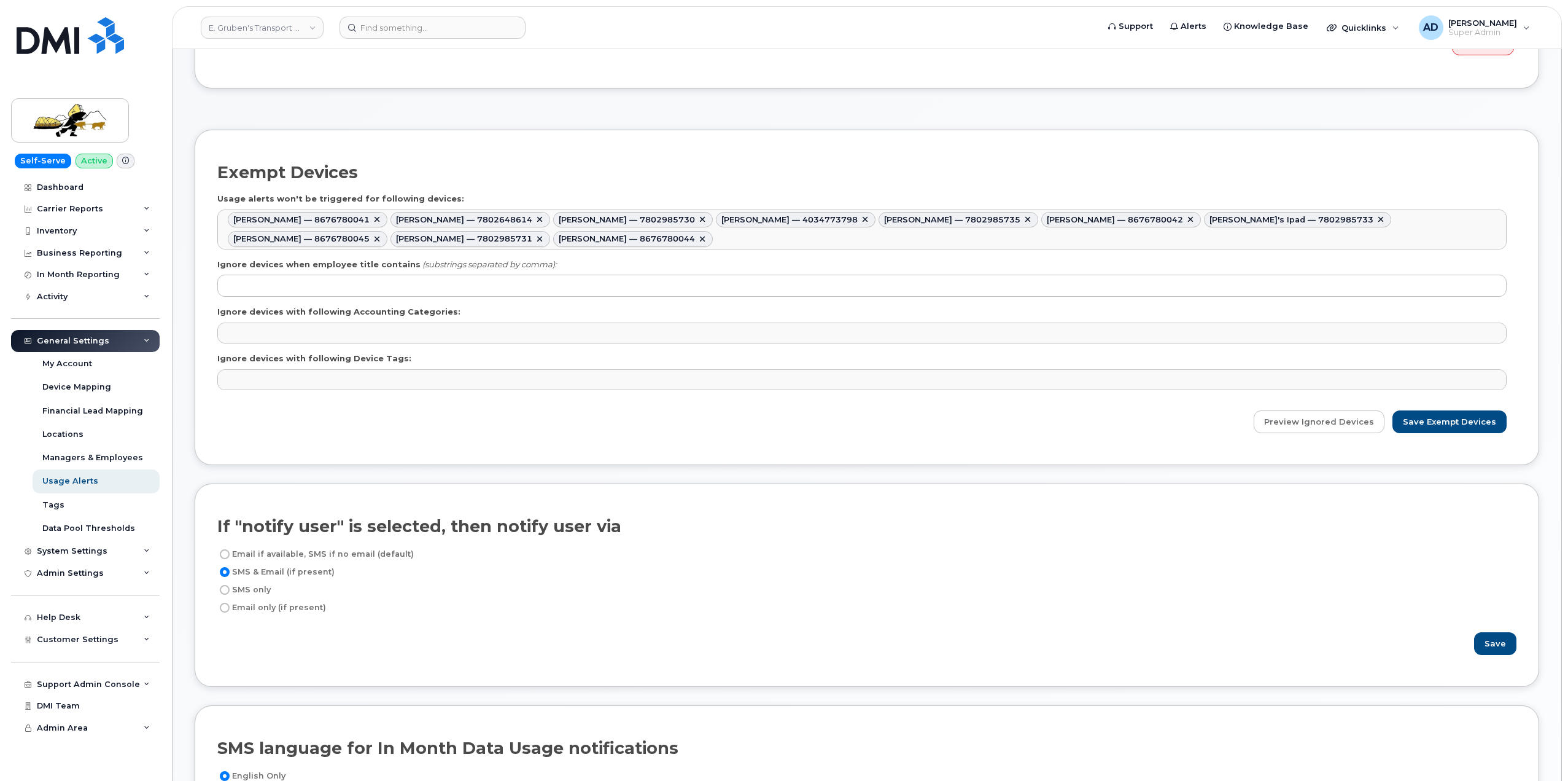
scroll to position [62, 0]
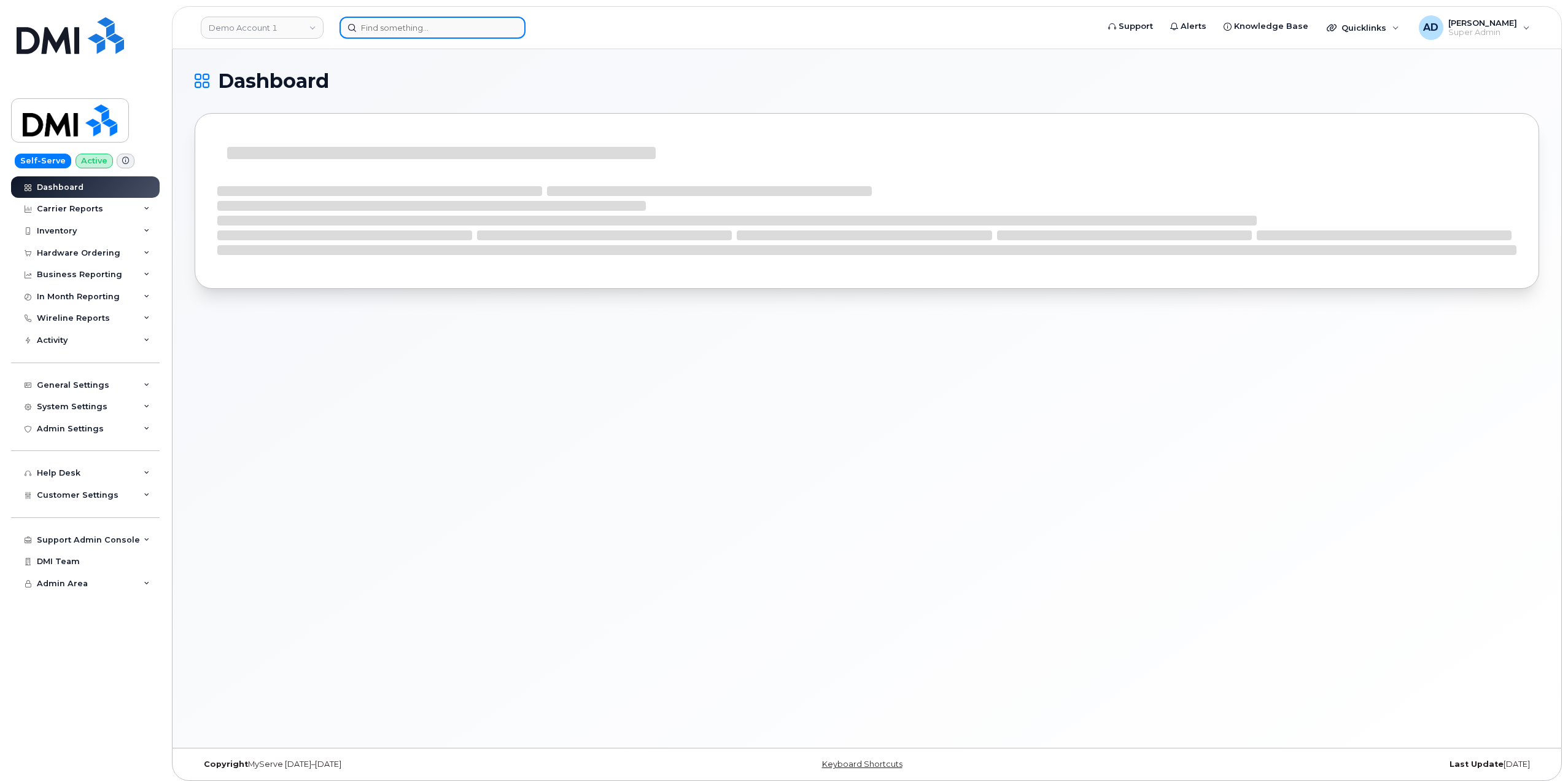
click at [440, 30] on input at bounding box center [432, 28] width 186 height 22
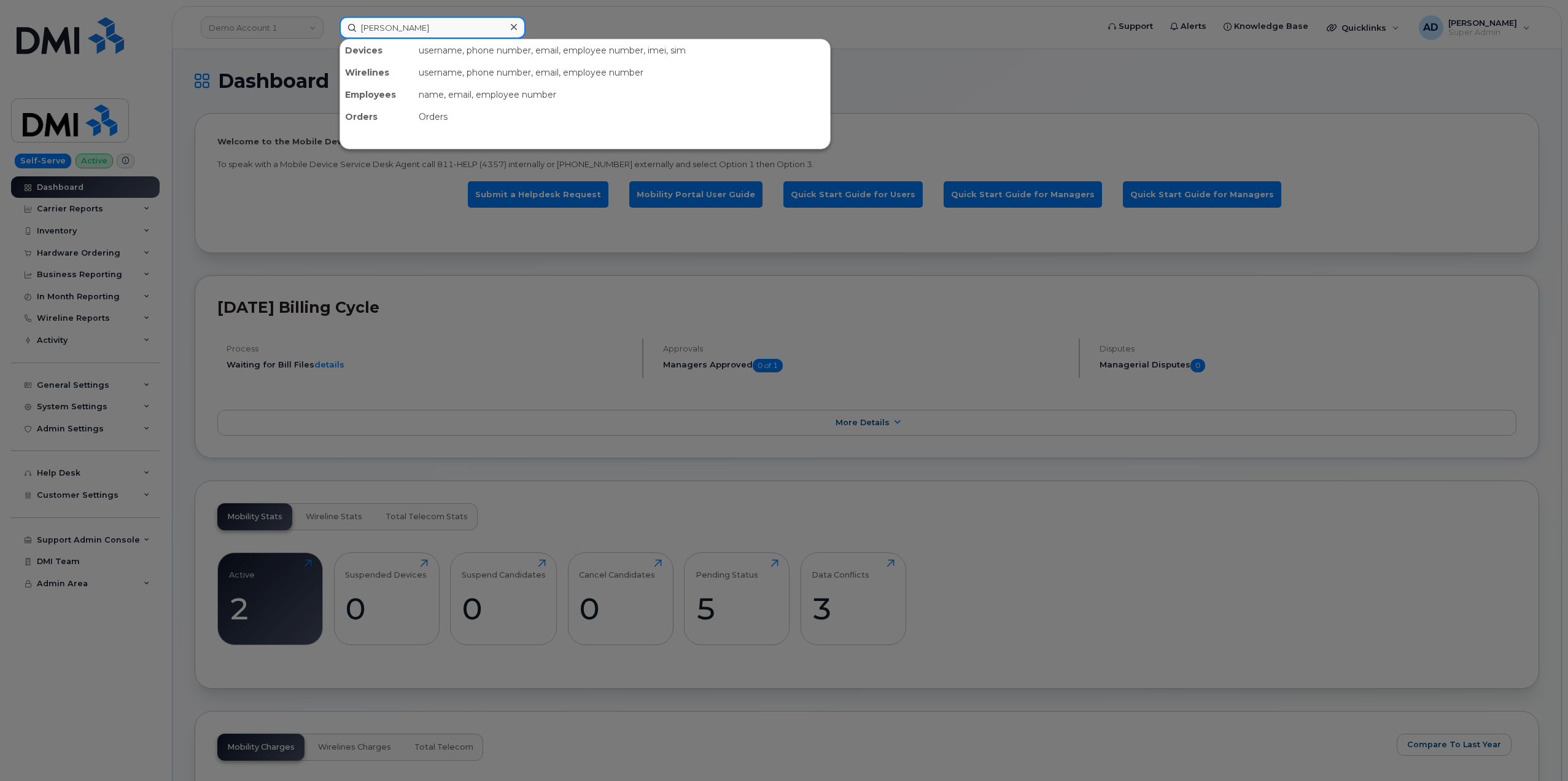
type input "[PERSON_NAME]"
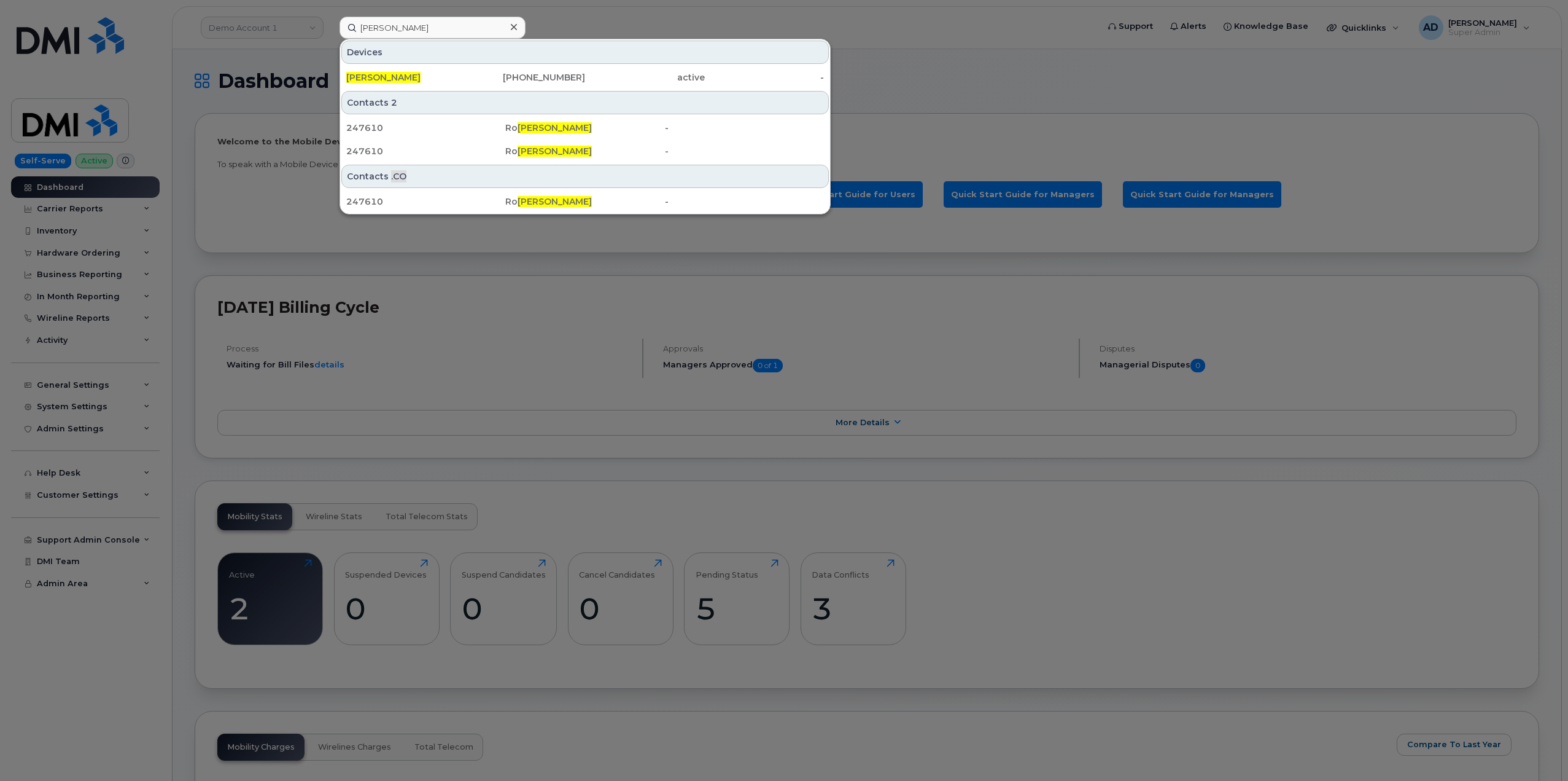
drag, startPoint x: 561, startPoint y: 77, endPoint x: 895, endPoint y: 118, distance: 336.5
click at [561, 77] on div "[PHONE_NUMBER]" at bounding box center [526, 77] width 120 height 12
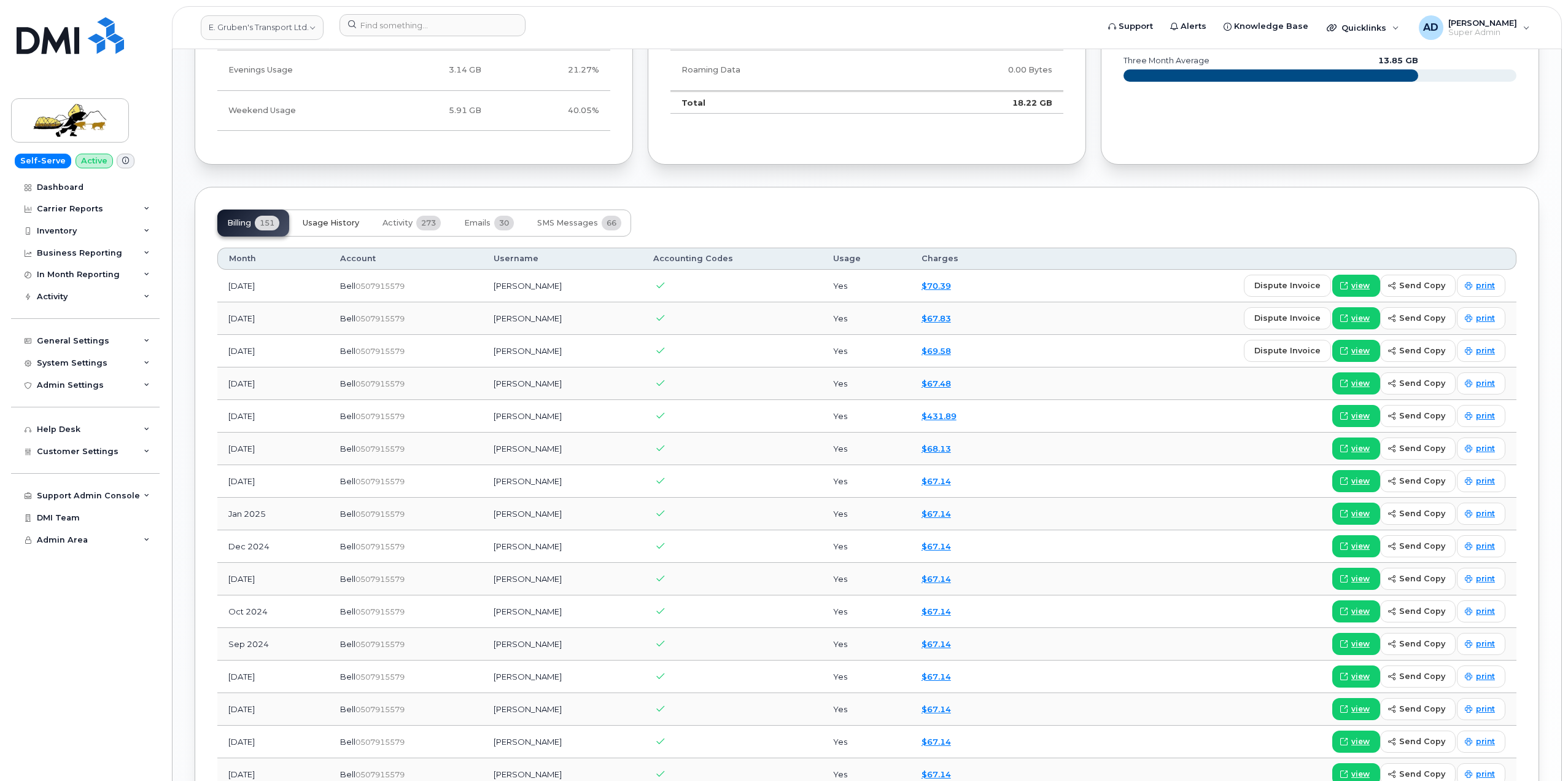
click at [331, 231] on button "Usage History" at bounding box center [332, 222] width 77 height 27
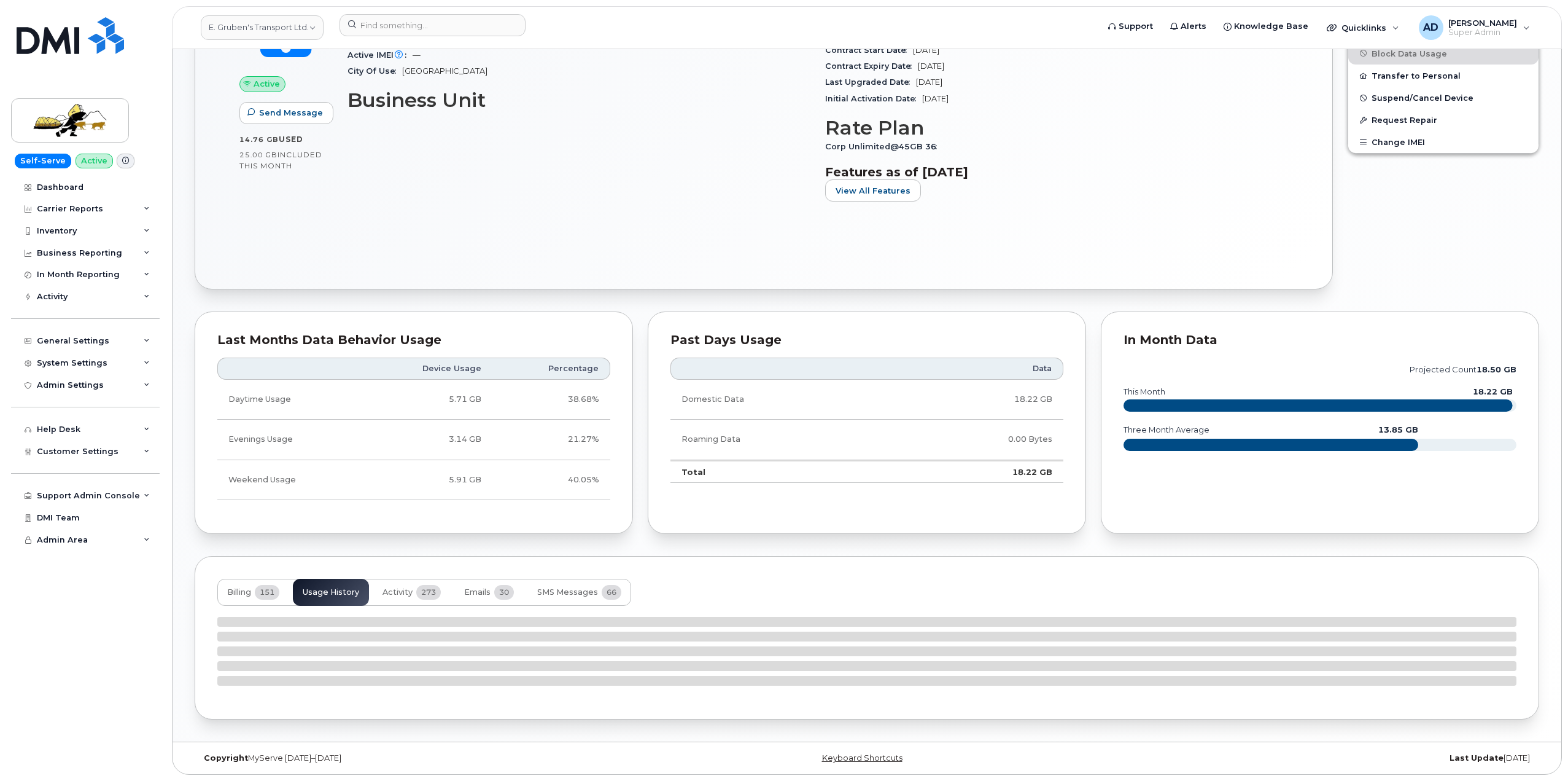
scroll to position [429, 0]
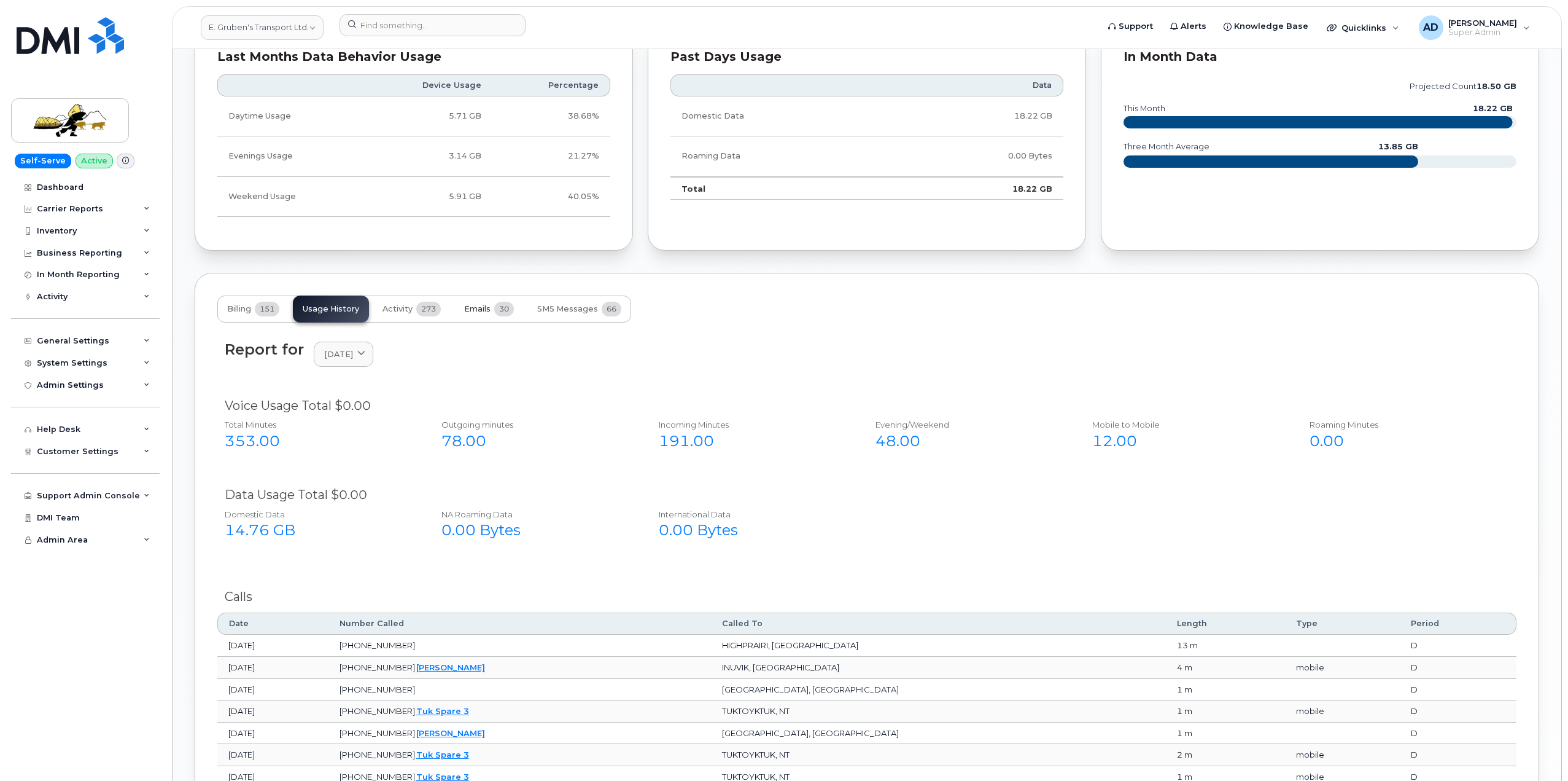
click at [486, 311] on span "Emails" at bounding box center [477, 309] width 26 height 10
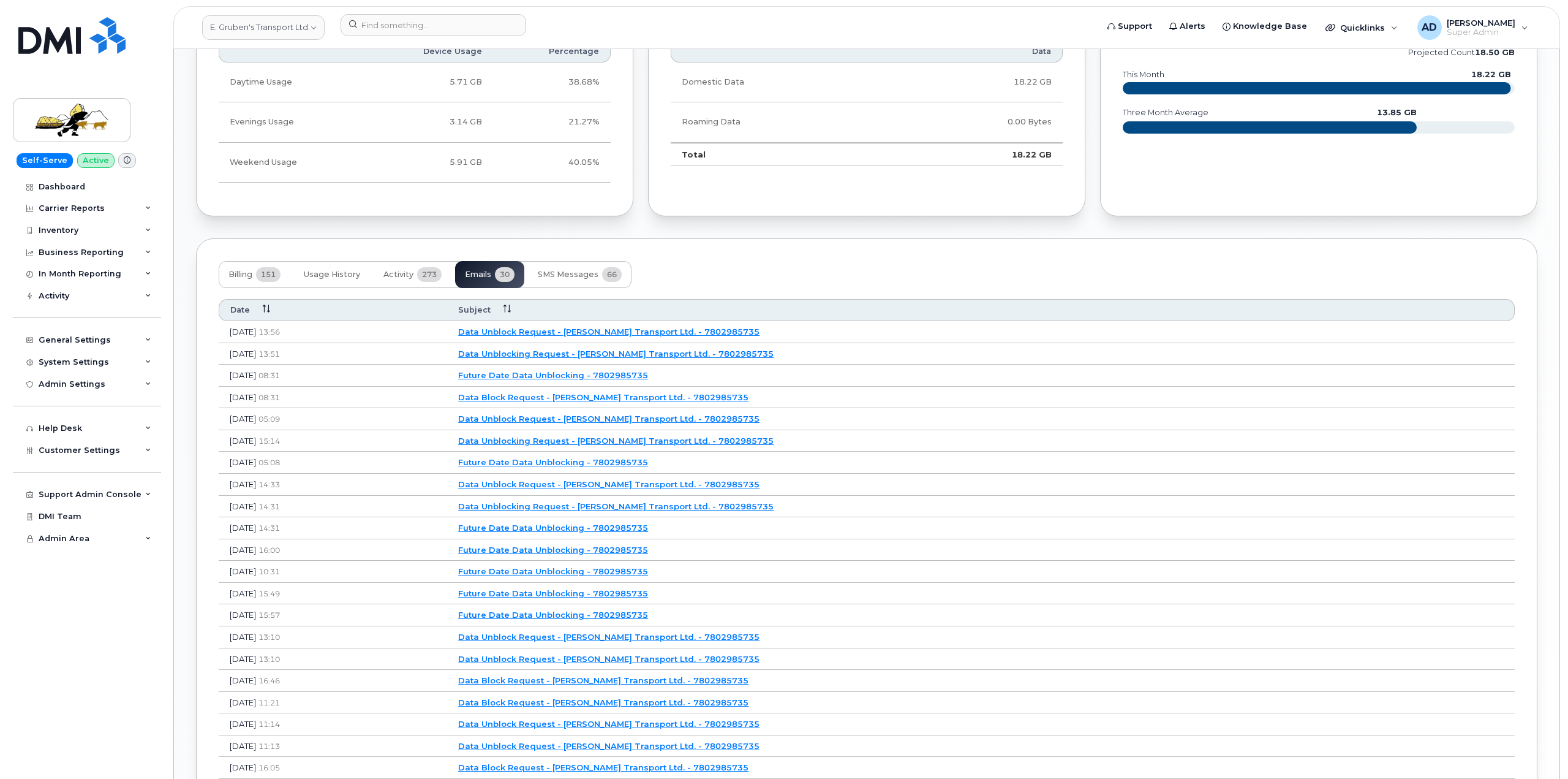
scroll to position [833, 0]
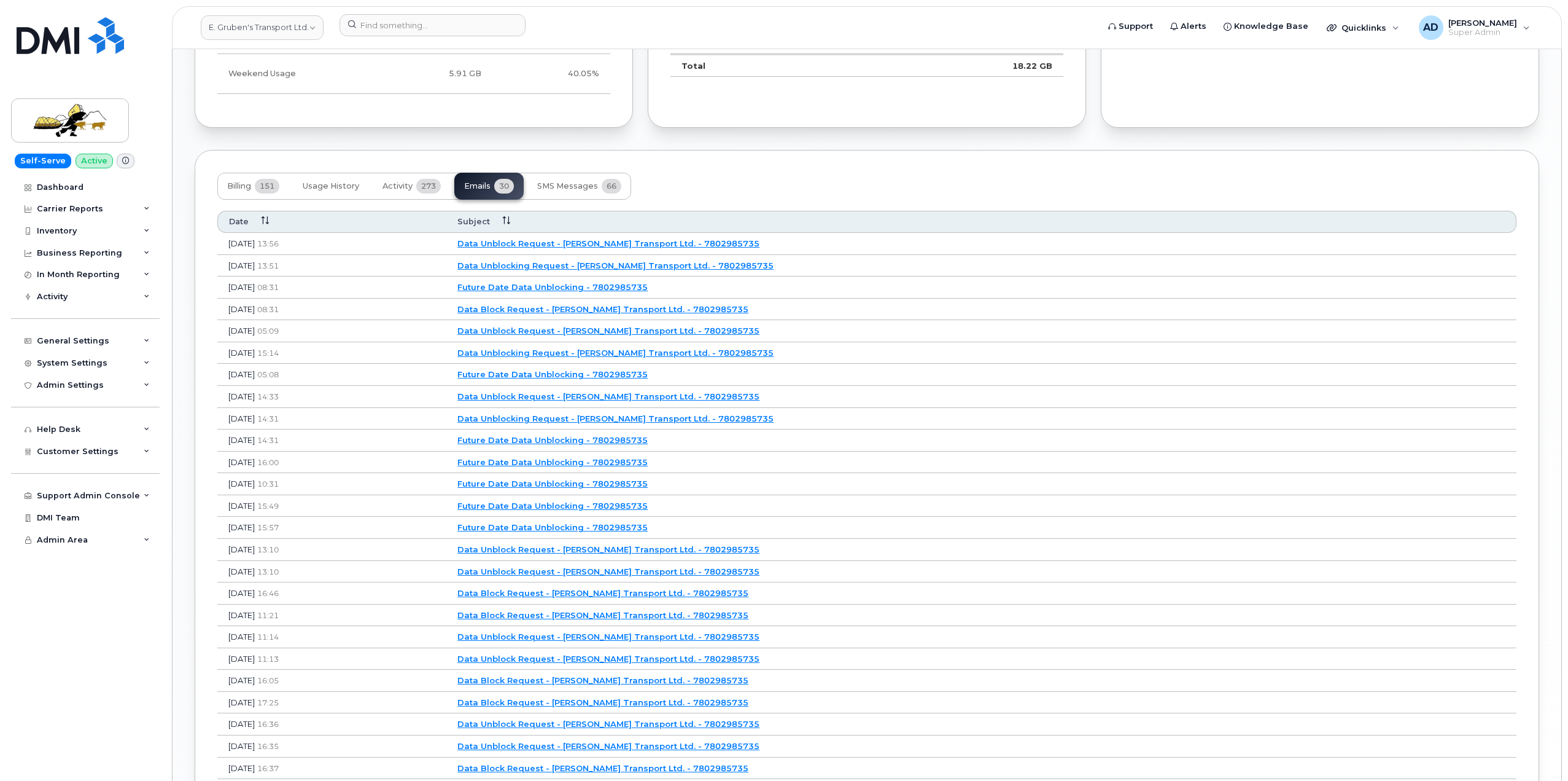
click at [699, 246] on link "Data Unblock Request - [PERSON_NAME] Transport Ltd. - 7802985735" at bounding box center [609, 243] width 303 height 10
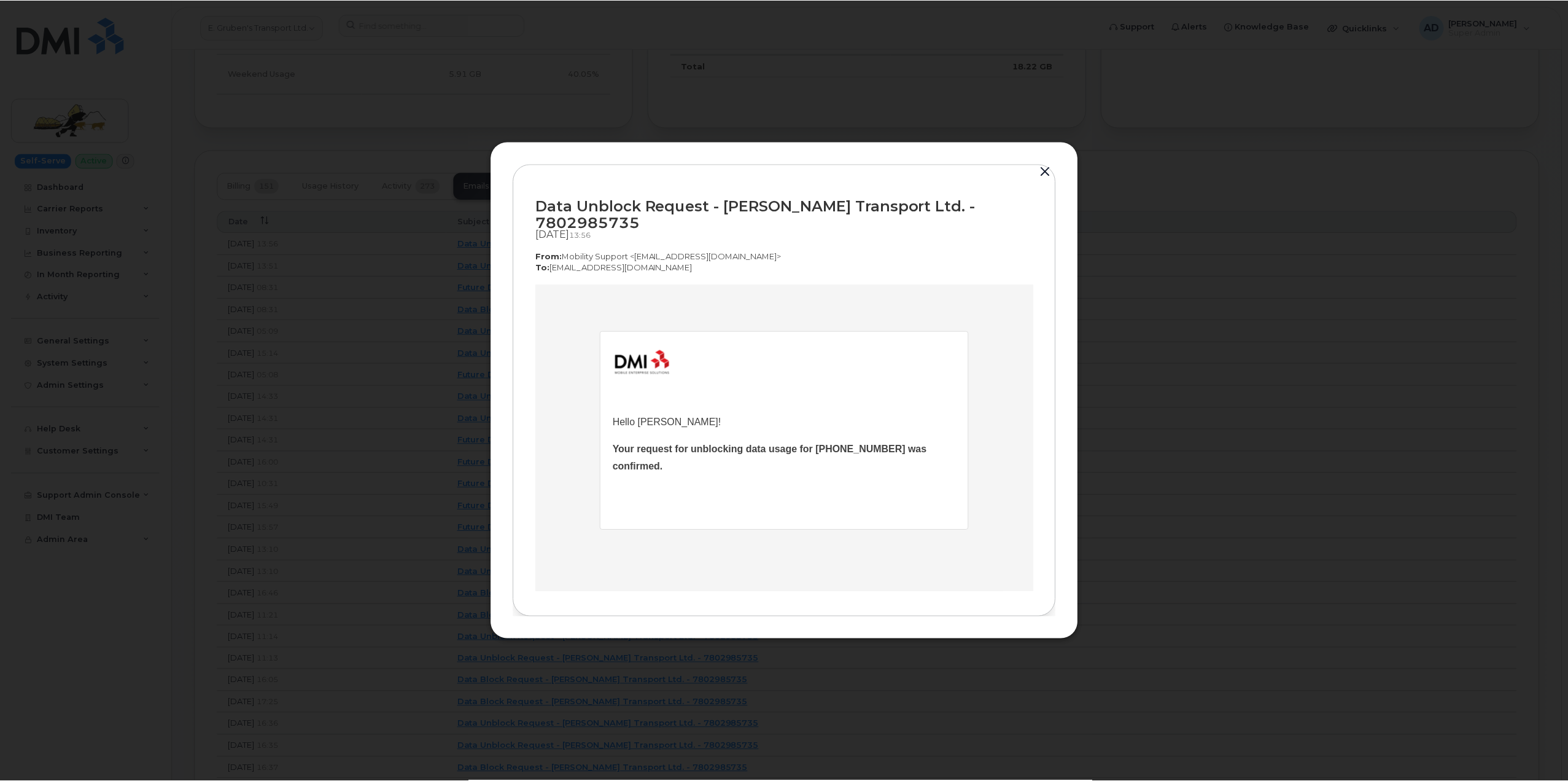
scroll to position [0, 0]
click at [1044, 180] on button "button" at bounding box center [1048, 172] width 19 height 17
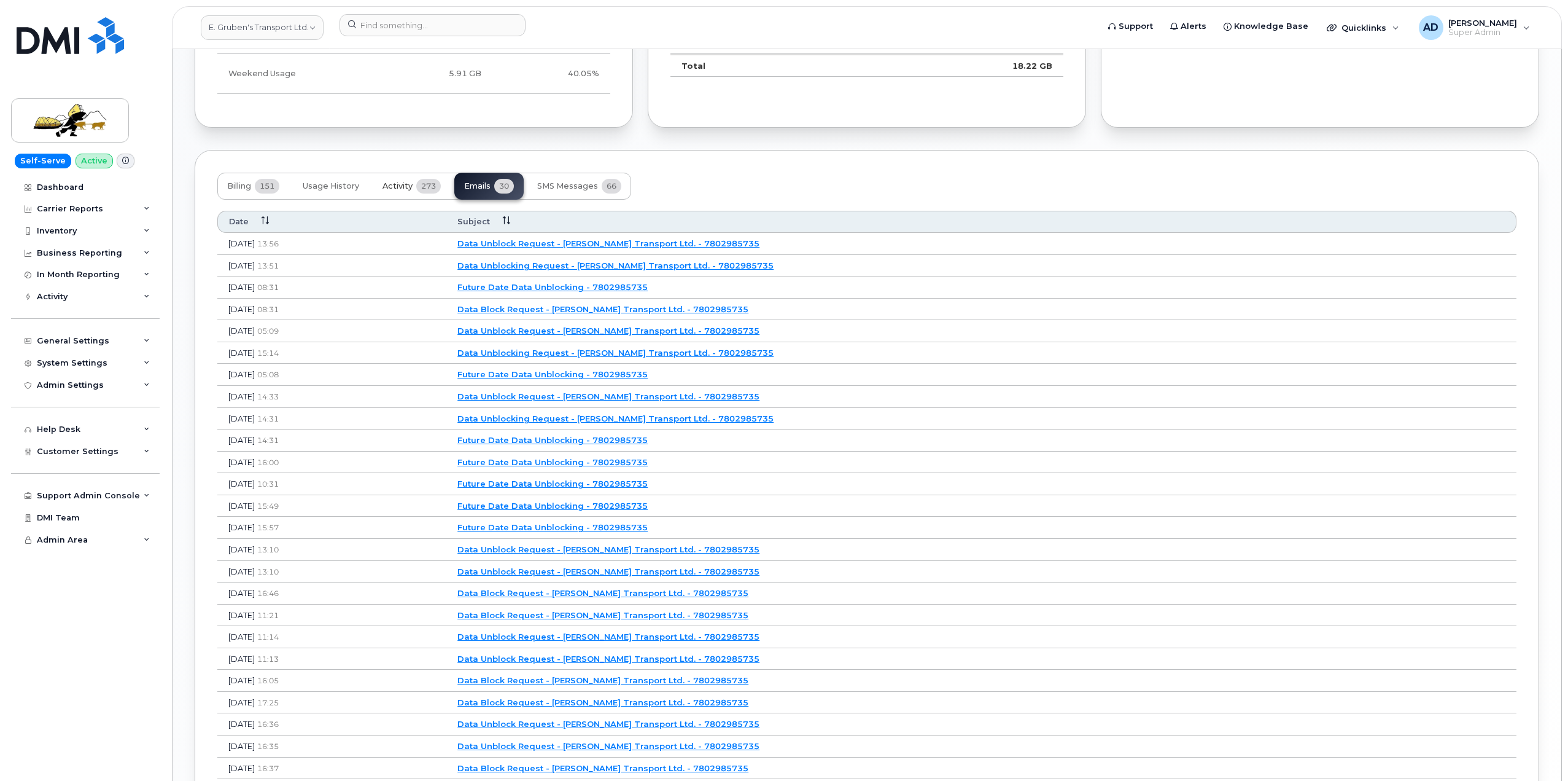
click at [437, 186] on span "273" at bounding box center [429, 186] width 24 height 15
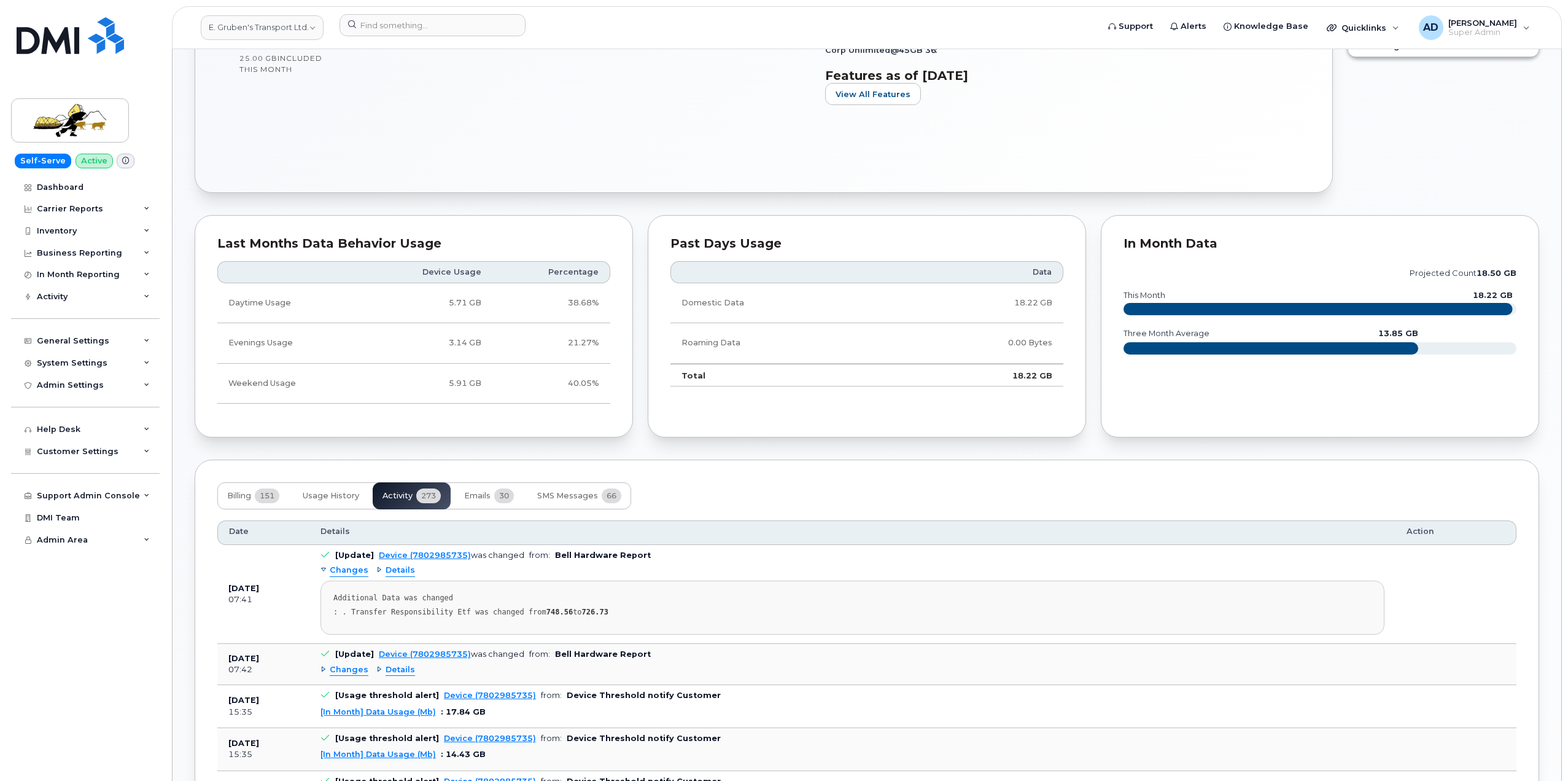
scroll to position [835, 0]
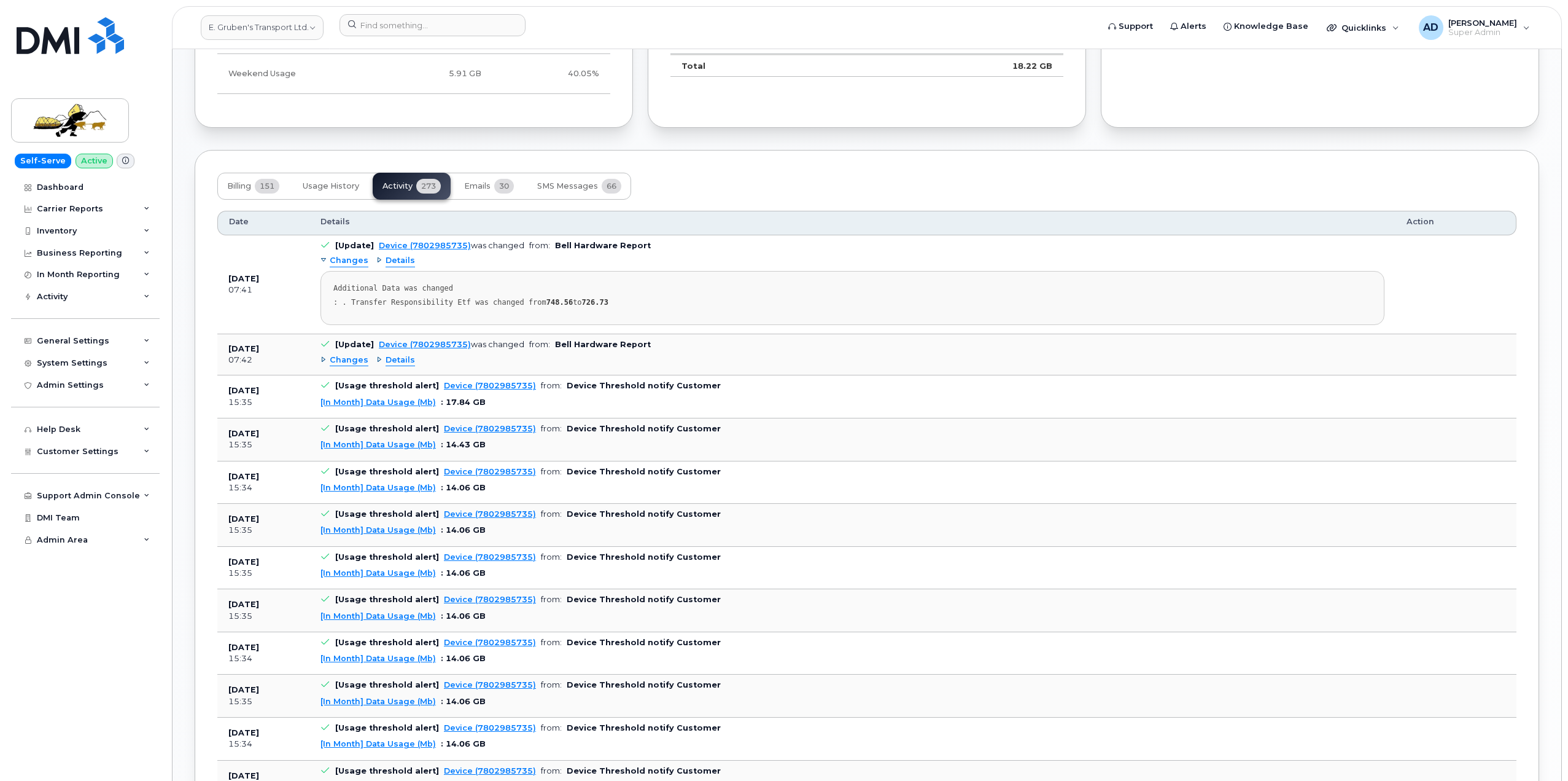
click at [402, 360] on span "Details" at bounding box center [401, 360] width 30 height 11
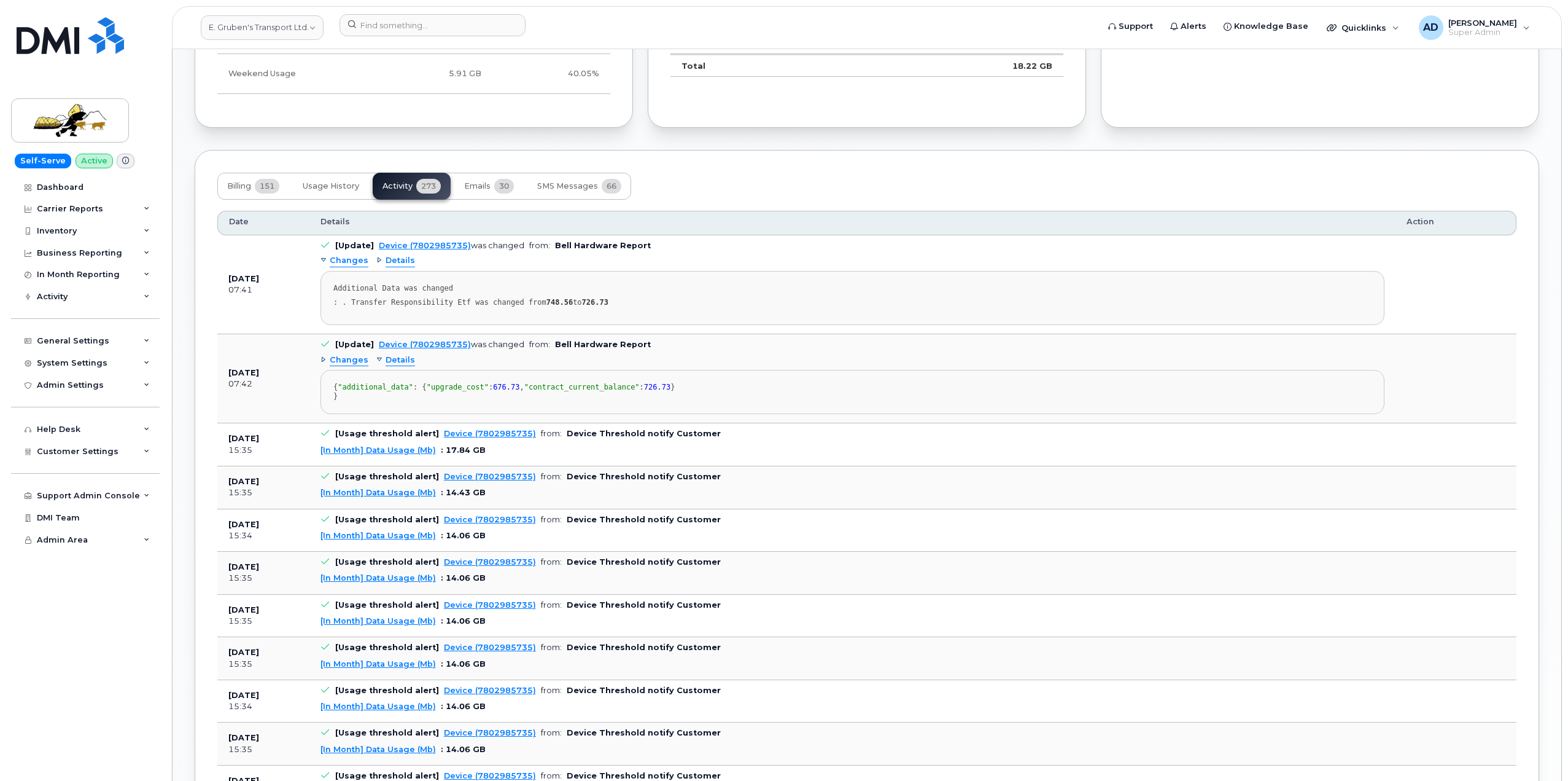
click at [402, 360] on span "Details" at bounding box center [401, 360] width 30 height 11
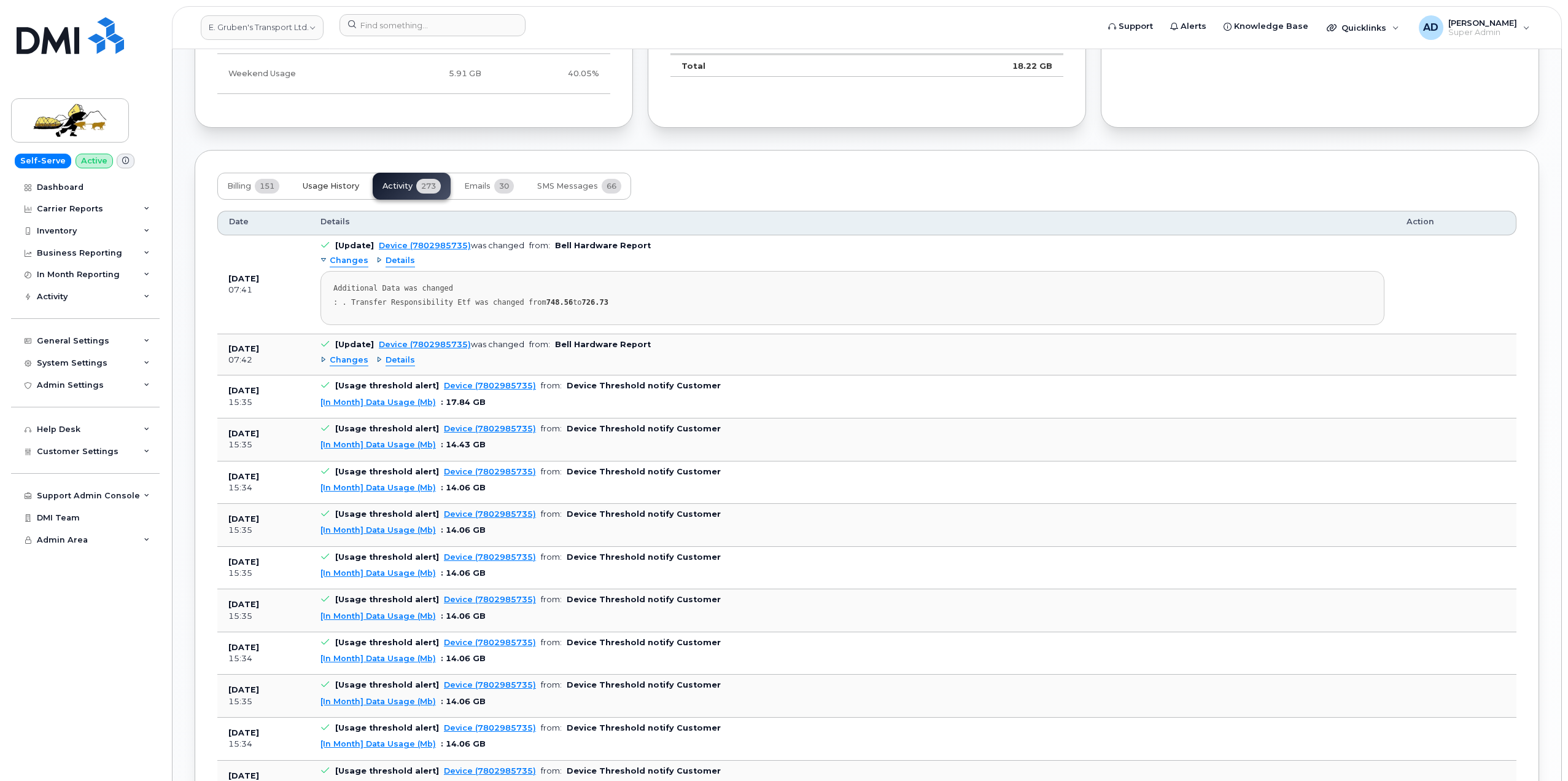
click at [358, 193] on button "Usage History" at bounding box center [332, 186] width 77 height 27
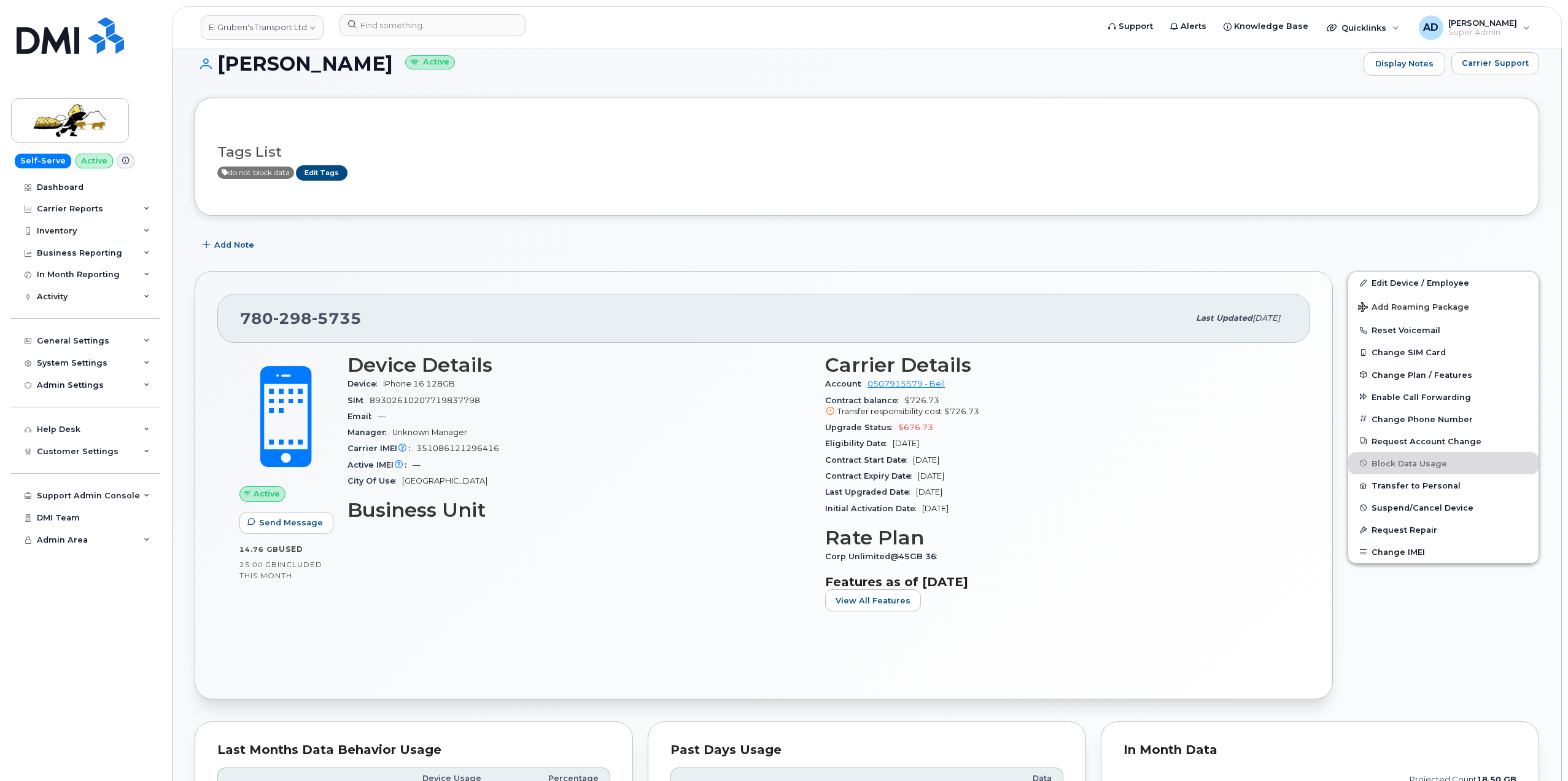
scroll to position [0, 0]
